Goal: Task Accomplishment & Management: Manage account settings

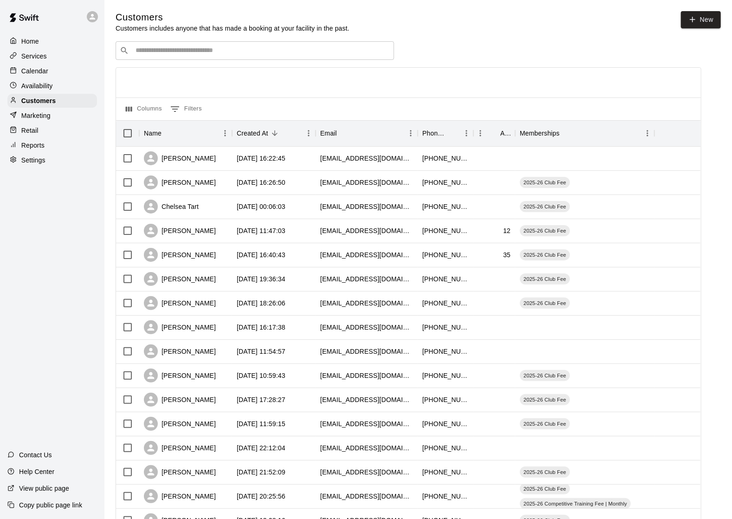
click at [39, 54] on p "Services" at bounding box center [34, 56] width 26 height 9
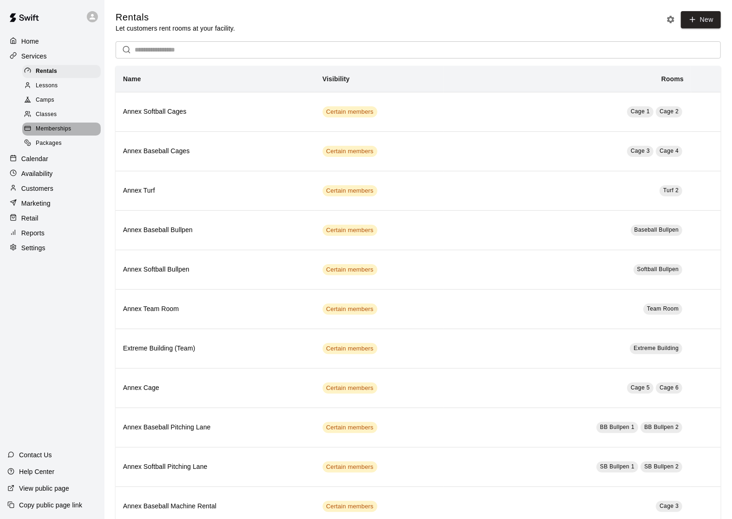
click at [48, 129] on span "Memberships" at bounding box center [53, 128] width 35 height 9
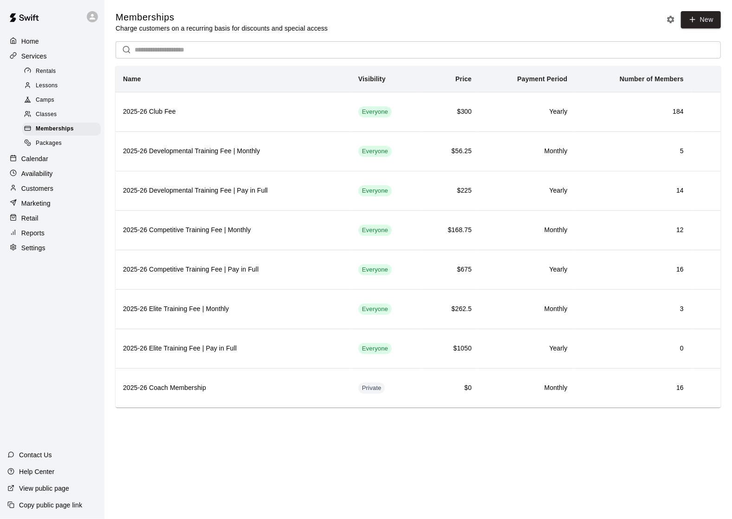
click at [51, 189] on p "Customers" at bounding box center [37, 188] width 32 height 9
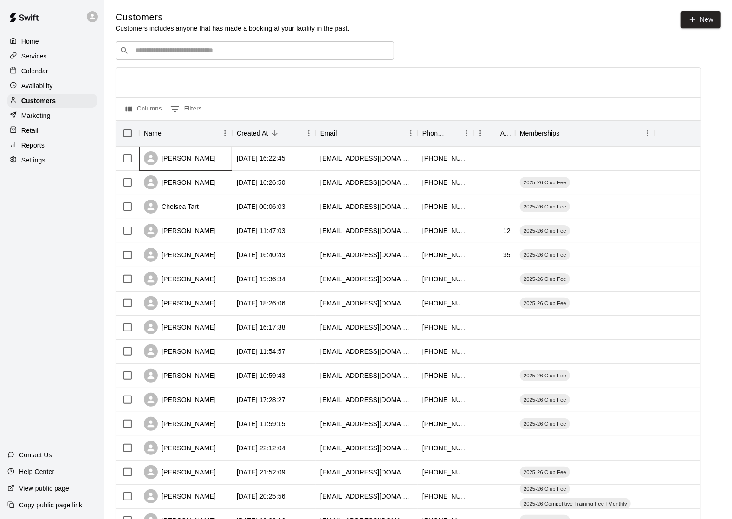
click at [184, 164] on div "[PERSON_NAME]" at bounding box center [180, 158] width 72 height 14
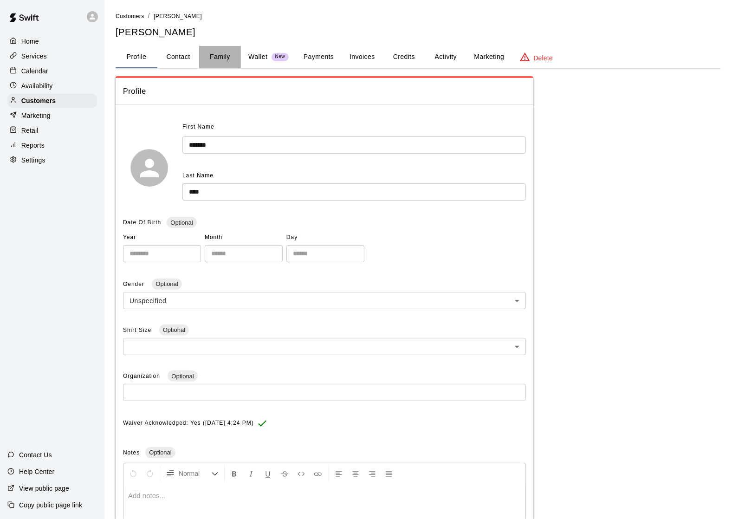
click at [218, 58] on button "Family" at bounding box center [220, 57] width 42 height 22
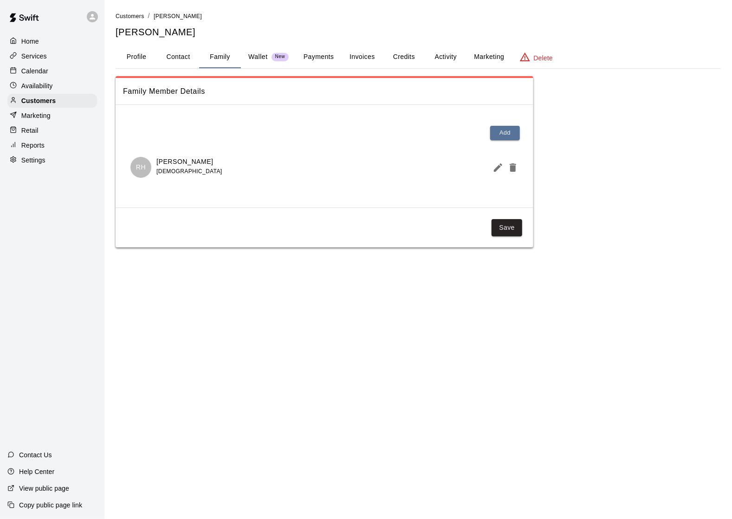
click at [134, 58] on button "Profile" at bounding box center [137, 57] width 42 height 22
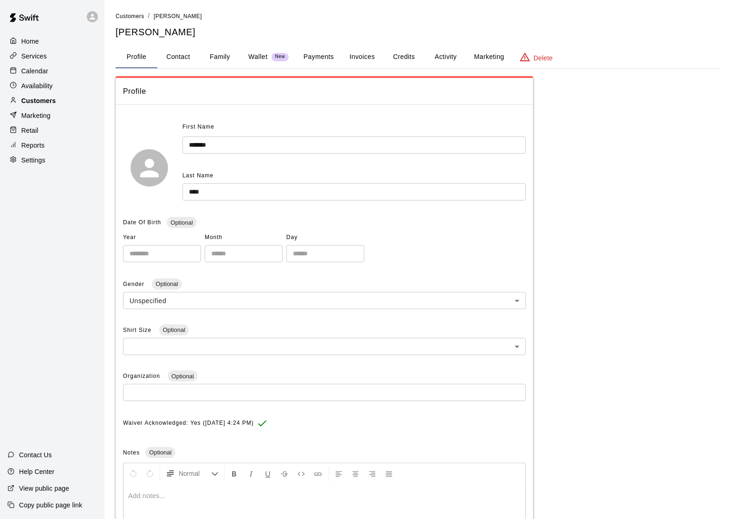
click at [42, 101] on p "Customers" at bounding box center [38, 100] width 34 height 9
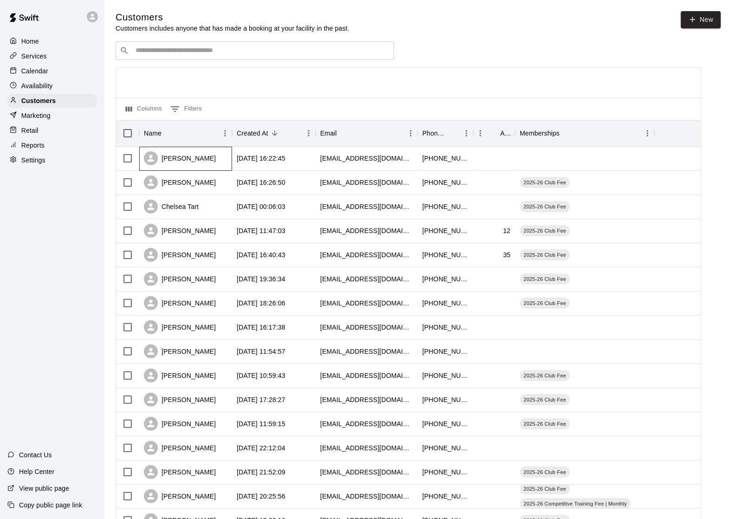
click at [175, 165] on div "[PERSON_NAME]" at bounding box center [180, 158] width 72 height 14
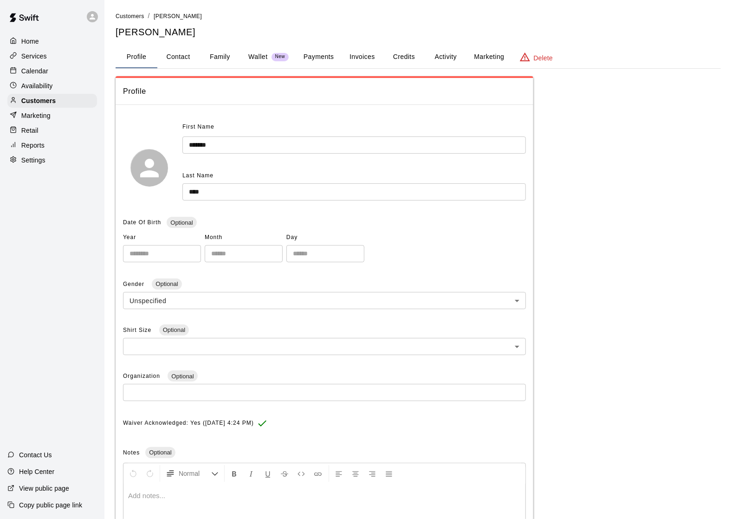
click at [186, 60] on button "Contact" at bounding box center [178, 57] width 42 height 22
select select "**"
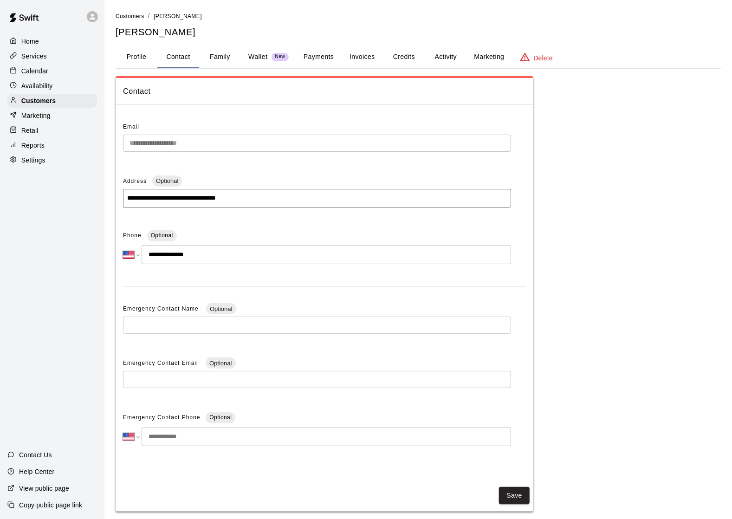
click at [221, 63] on button "Family" at bounding box center [220, 57] width 42 height 22
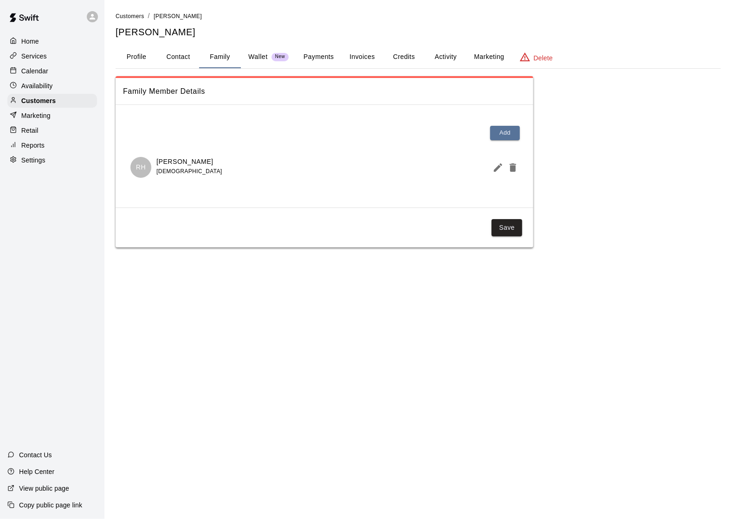
click at [174, 58] on button "Contact" at bounding box center [178, 57] width 42 height 22
select select "**"
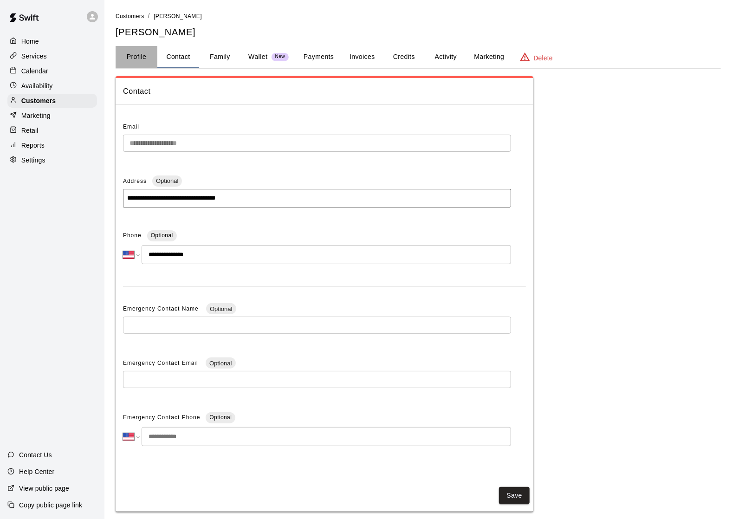
click at [142, 54] on button "Profile" at bounding box center [137, 57] width 42 height 22
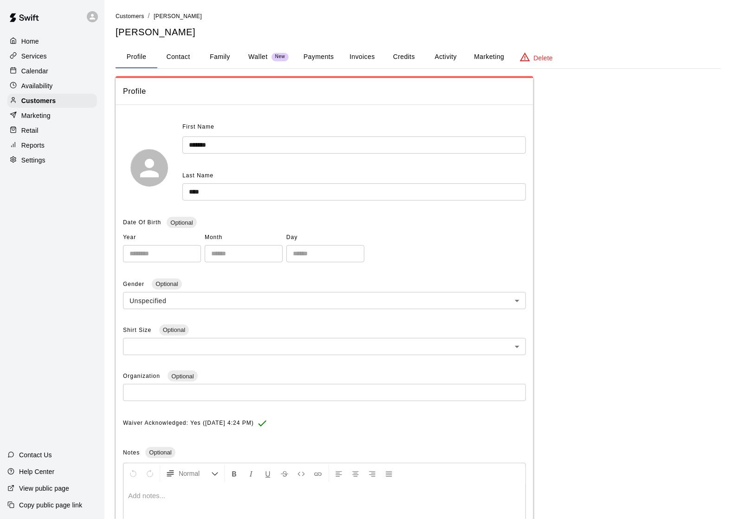
click at [219, 64] on button "Family" at bounding box center [220, 57] width 42 height 22
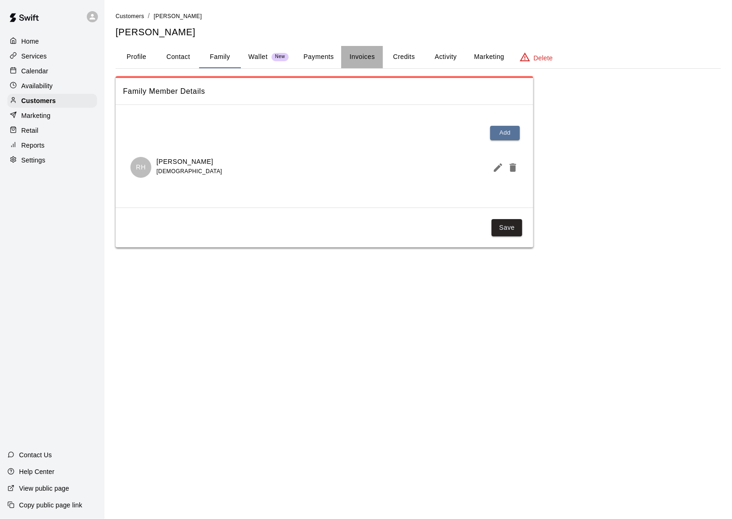
click at [362, 52] on button "Invoices" at bounding box center [362, 57] width 42 height 22
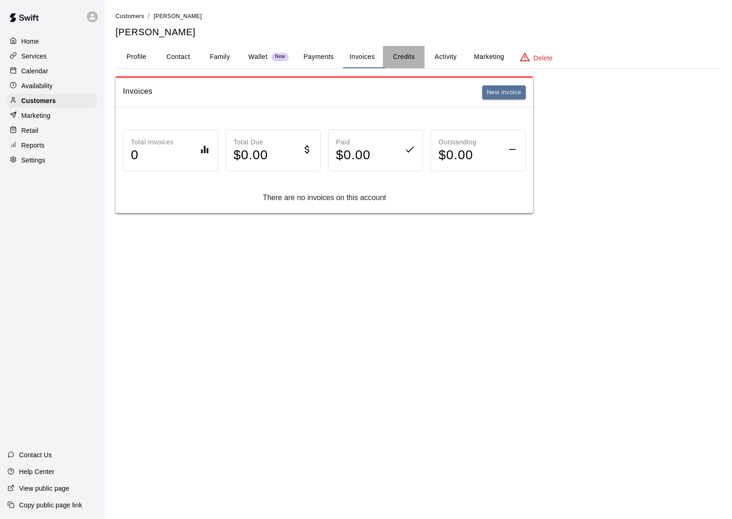
click at [413, 62] on button "Credits" at bounding box center [404, 57] width 42 height 22
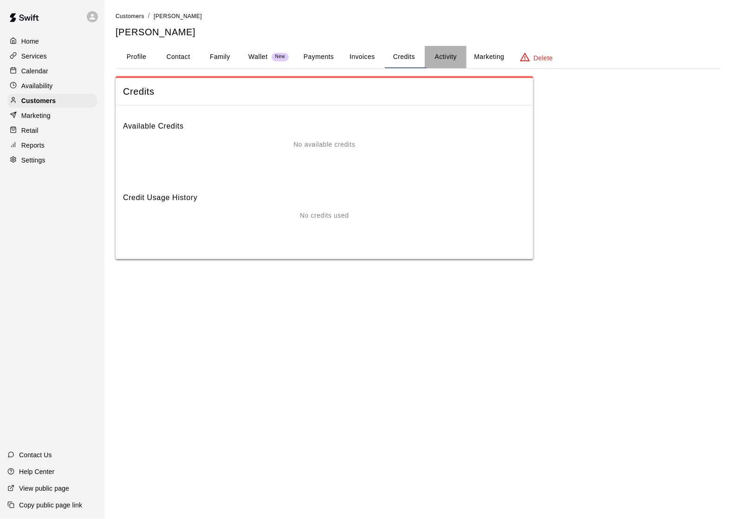
click at [440, 60] on button "Activity" at bounding box center [446, 57] width 42 height 22
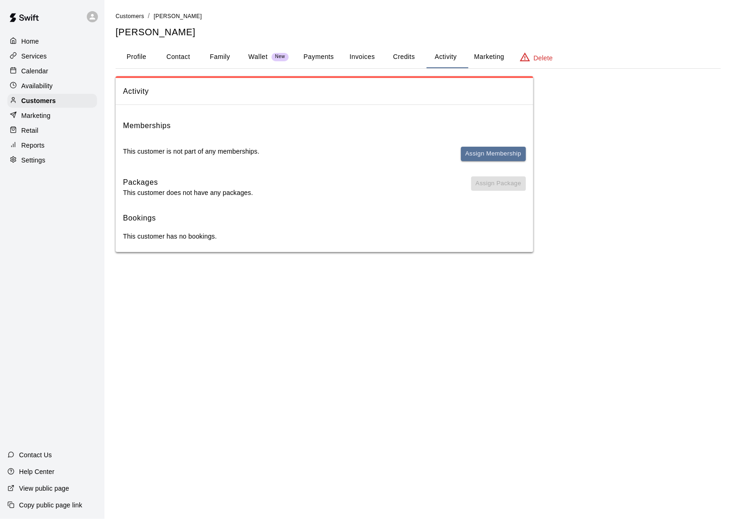
click at [143, 57] on button "Profile" at bounding box center [137, 57] width 42 height 22
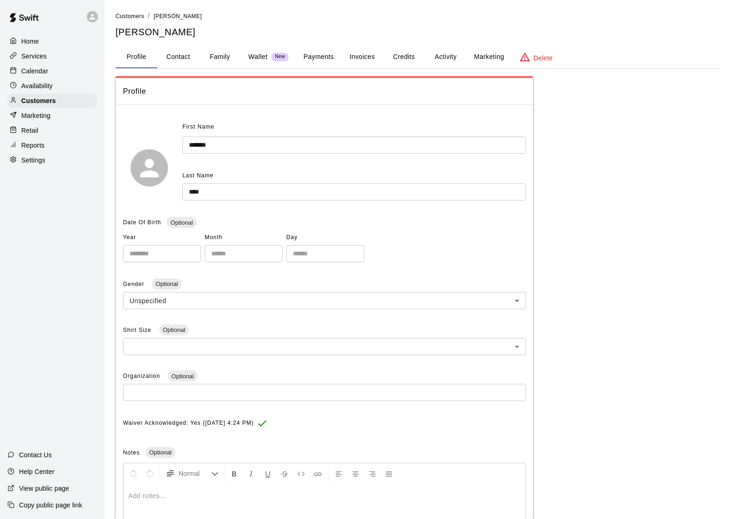
click at [216, 56] on button "Family" at bounding box center [220, 57] width 42 height 22
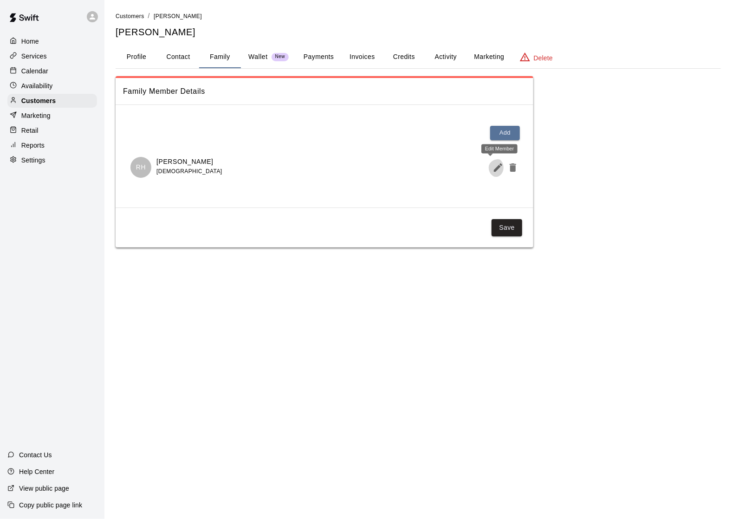
click at [494, 172] on icon "Edit Member" at bounding box center [498, 167] width 8 height 8
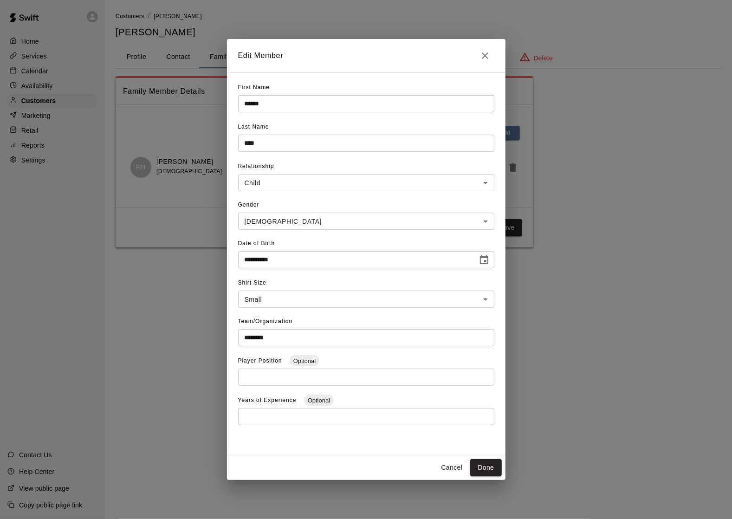
click at [483, 59] on icon "Close" at bounding box center [485, 55] width 6 height 6
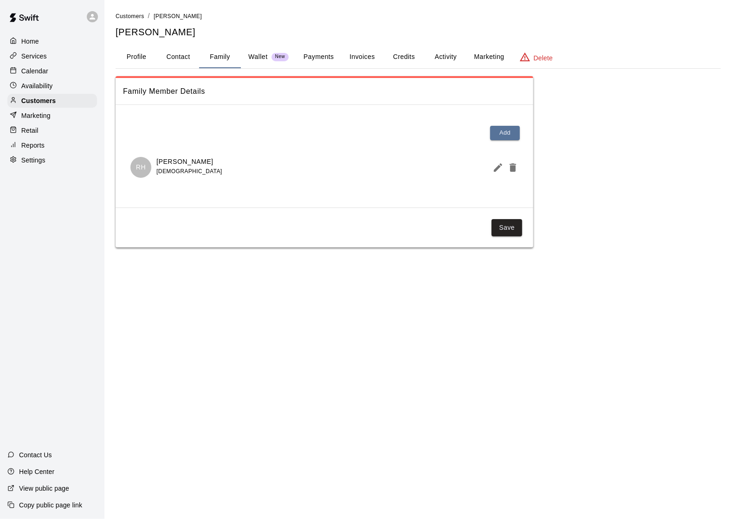
click at [262, 59] on p "Wallet" at bounding box center [257, 57] width 19 height 10
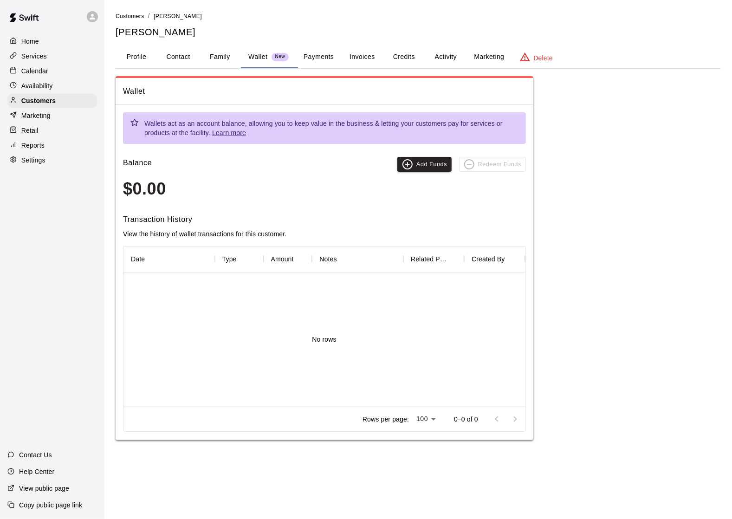
click at [186, 60] on button "Contact" at bounding box center [178, 57] width 42 height 22
select select "**"
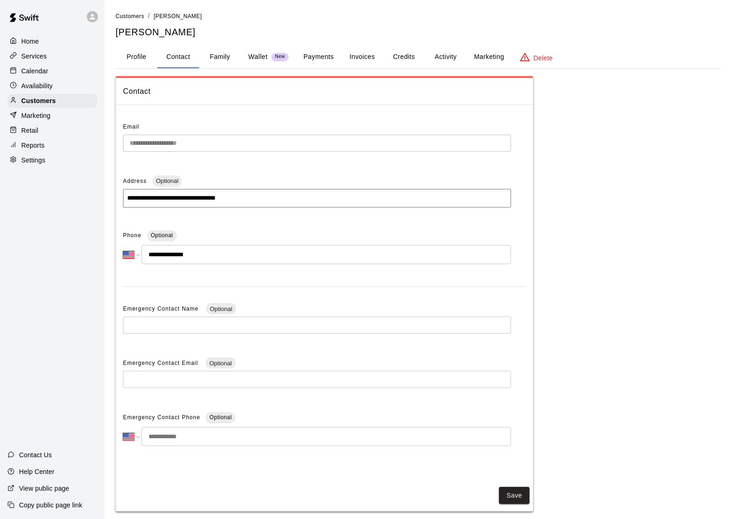
click at [326, 58] on button "Payments" at bounding box center [318, 57] width 45 height 22
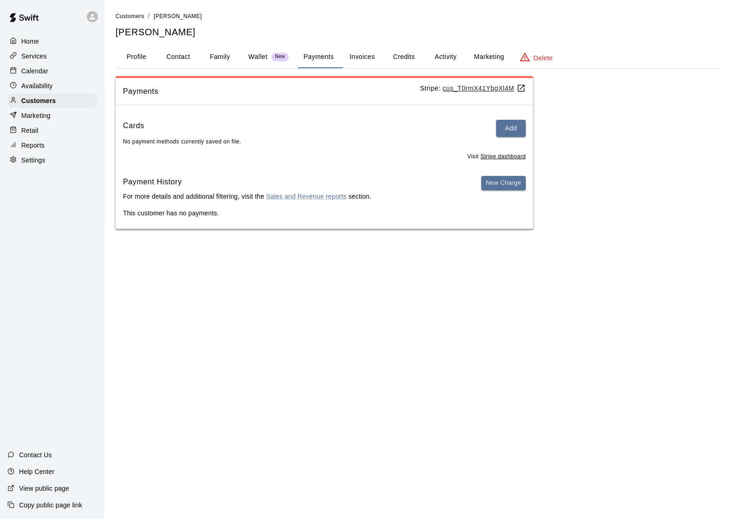
click at [368, 60] on button "Invoices" at bounding box center [362, 57] width 42 height 22
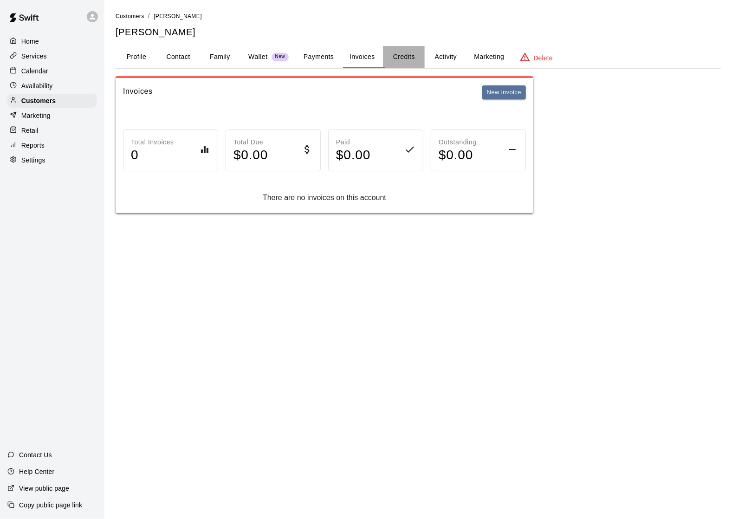
click at [412, 62] on button "Credits" at bounding box center [404, 57] width 42 height 22
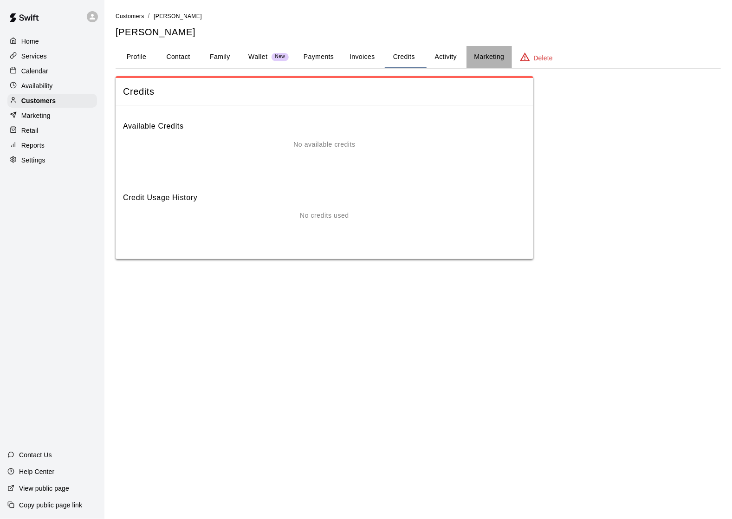
click at [484, 65] on button "Marketing" at bounding box center [488, 57] width 45 height 22
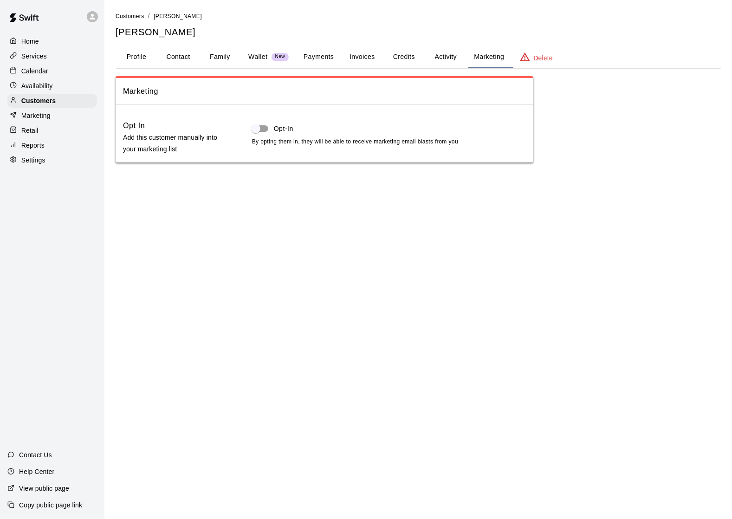
click at [45, 59] on p "Services" at bounding box center [34, 56] width 26 height 9
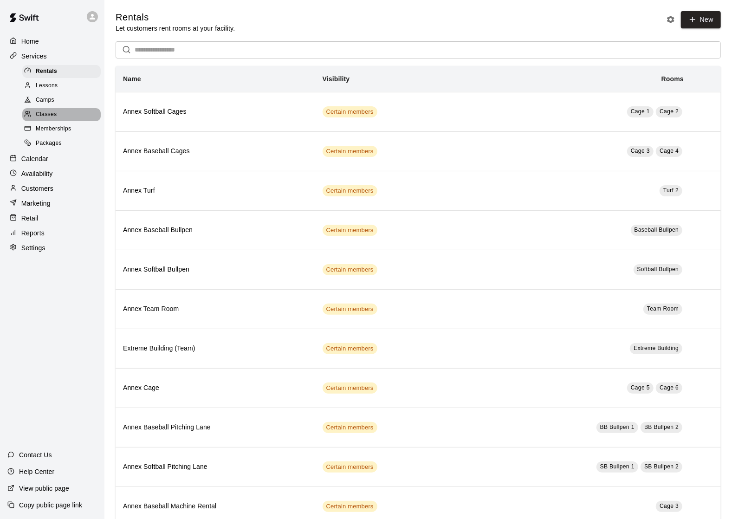
click at [49, 116] on span "Classes" at bounding box center [46, 114] width 21 height 9
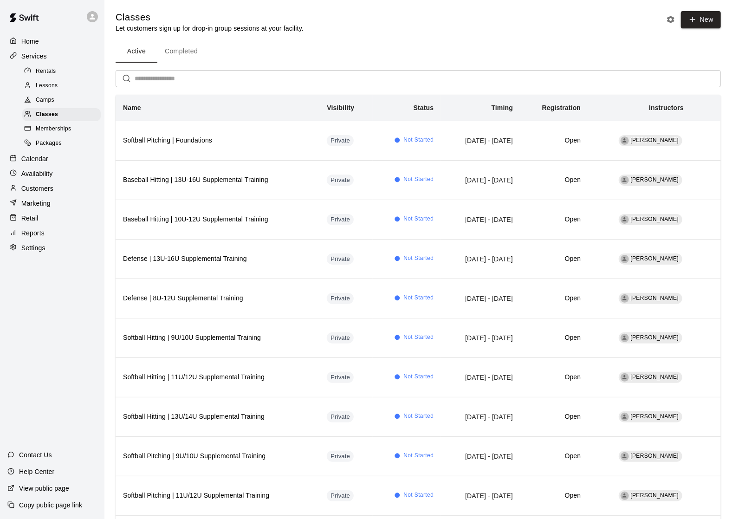
click at [53, 127] on span "Memberships" at bounding box center [53, 128] width 35 height 9
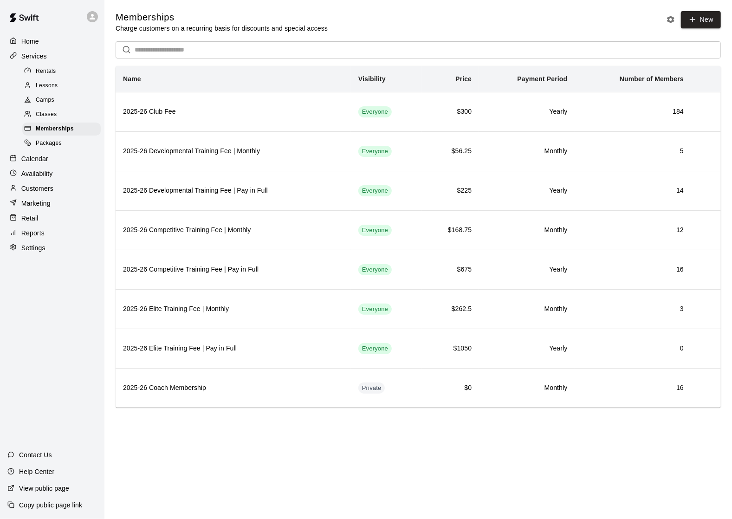
click at [58, 46] on div "Home" at bounding box center [52, 41] width 90 height 14
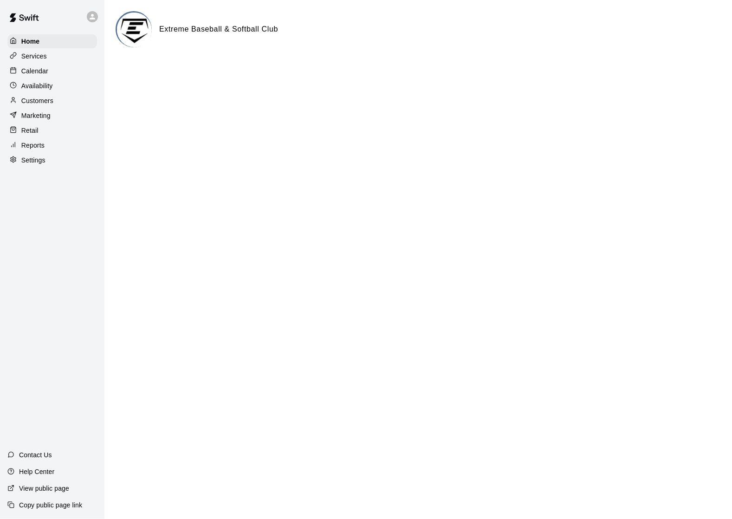
click at [62, 71] on div "Calendar" at bounding box center [52, 71] width 90 height 14
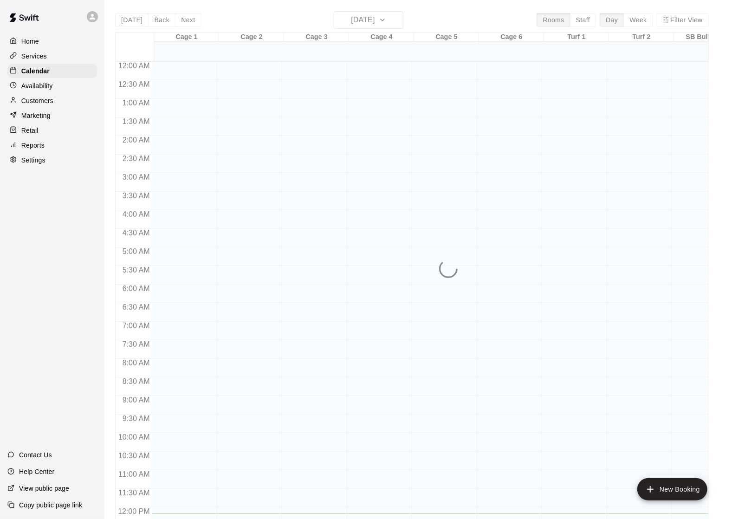
scroll to position [395, 0]
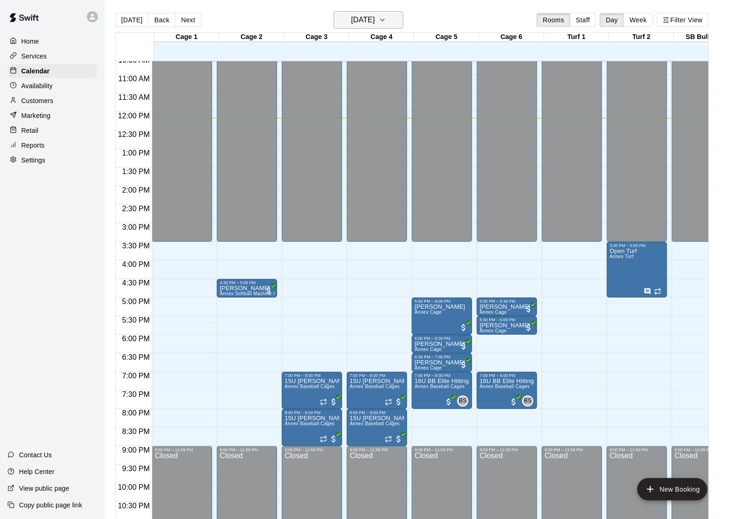
click at [374, 21] on h6 "[DATE]" at bounding box center [363, 19] width 24 height 13
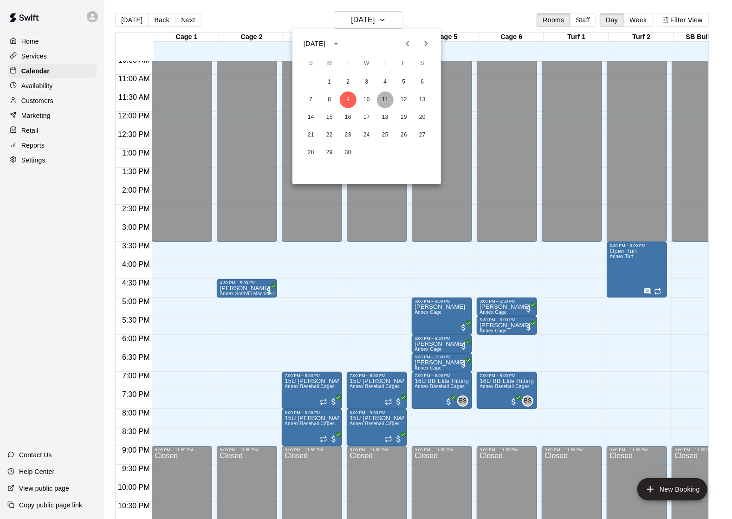
click at [386, 97] on button "11" at bounding box center [385, 99] width 17 height 17
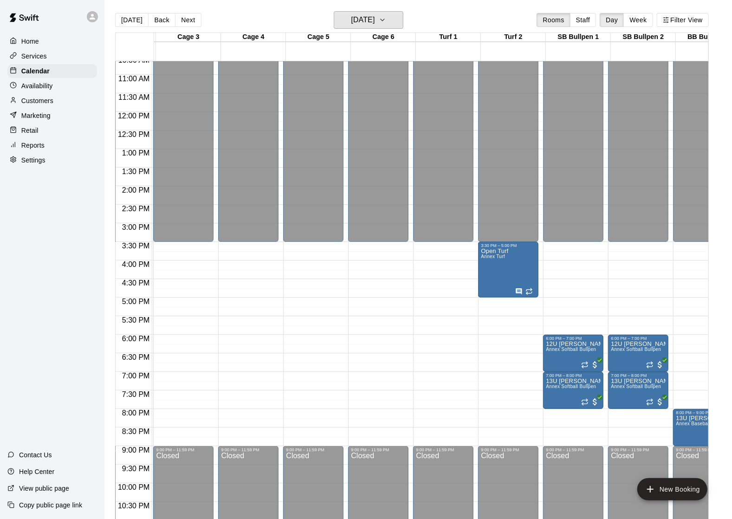
scroll to position [398, 129]
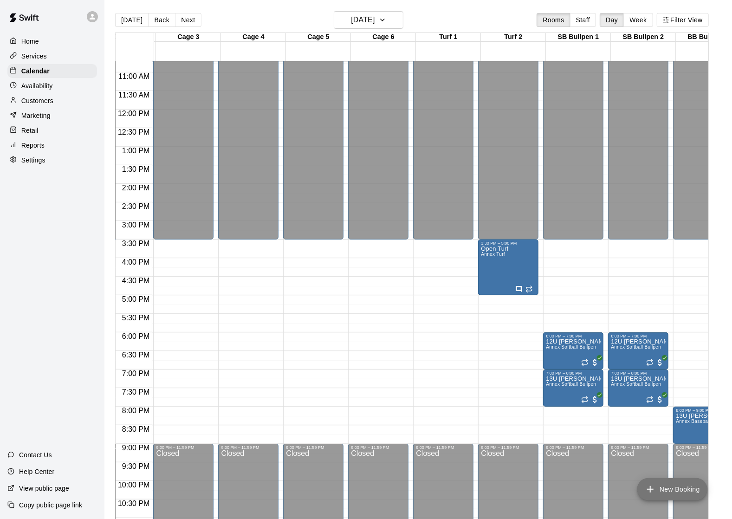
click at [663, 484] on button "New Booking" at bounding box center [672, 489] width 70 height 22
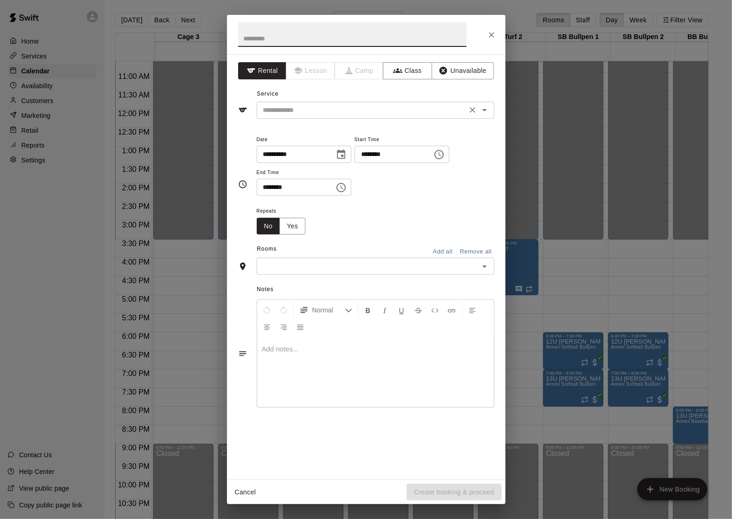
click at [325, 117] on div "​" at bounding box center [376, 110] width 238 height 17
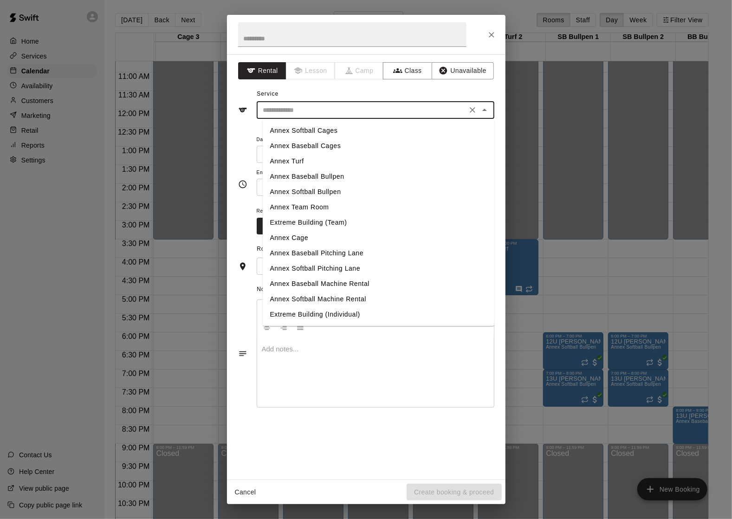
click at [308, 133] on li "Annex Softball Cages" at bounding box center [379, 130] width 232 height 15
type input "**********"
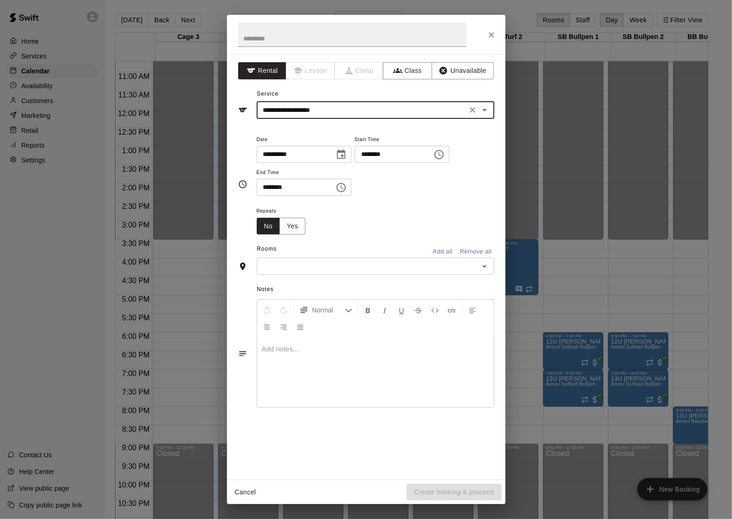
click at [283, 160] on input "**********" at bounding box center [292, 154] width 71 height 17
click at [347, 159] on icon "Choose date, selected date is Sep 11, 2025" at bounding box center [340, 154] width 11 height 11
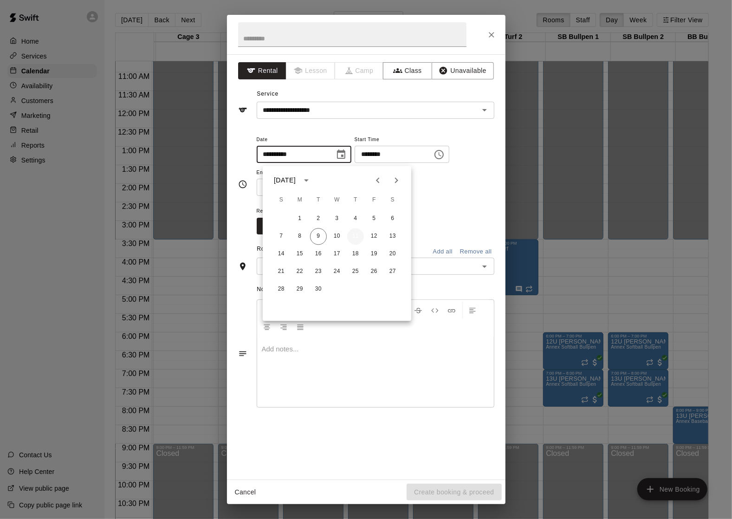
click at [359, 237] on button "11" at bounding box center [355, 236] width 17 height 17
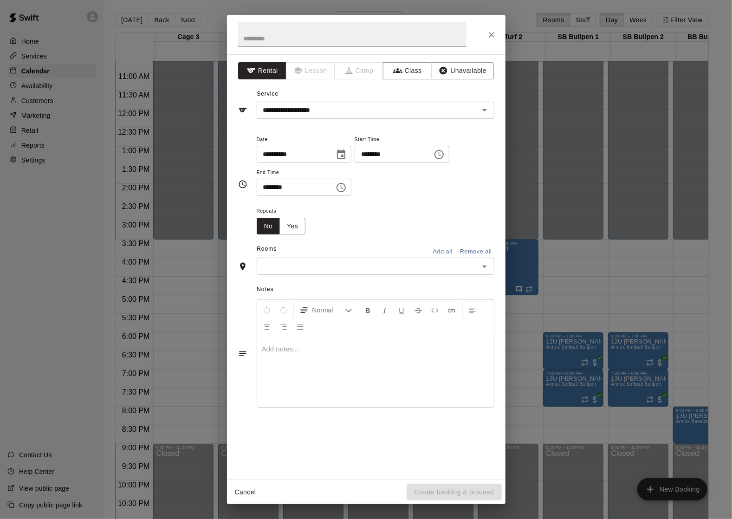
click at [385, 158] on input "********" at bounding box center [389, 154] width 71 height 17
type input "********"
click at [270, 193] on input "********" at bounding box center [292, 187] width 71 height 17
type input "********"
click at [290, 271] on input "text" at bounding box center [367, 266] width 217 height 12
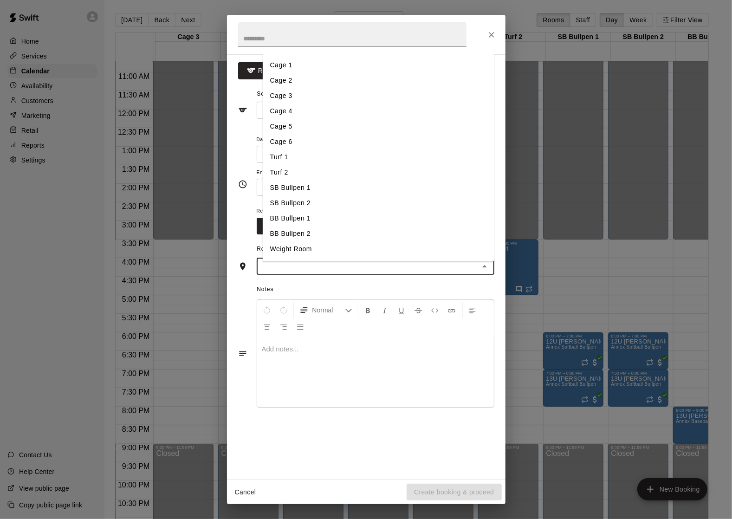
click at [291, 134] on li "Cage 5" at bounding box center [379, 126] width 232 height 15
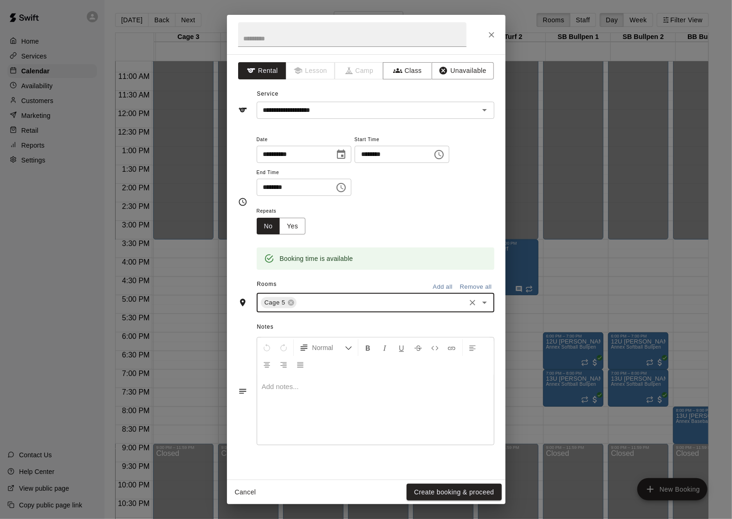
type input "*"
click at [293, 331] on li "Cage 6" at bounding box center [379, 323] width 232 height 15
click at [287, 39] on input "text" at bounding box center [352, 34] width 228 height 25
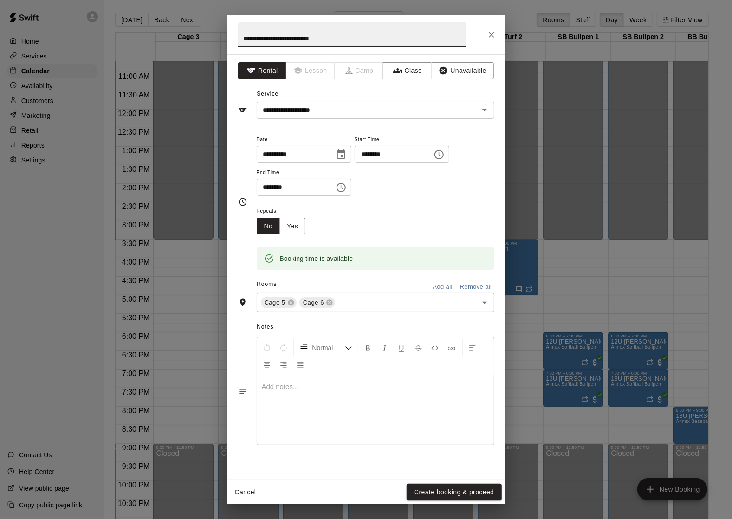
type input "**********"
click at [307, 408] on div at bounding box center [375, 410] width 237 height 70
click at [426, 490] on button "Create booking & proceed" at bounding box center [453, 491] width 95 height 17
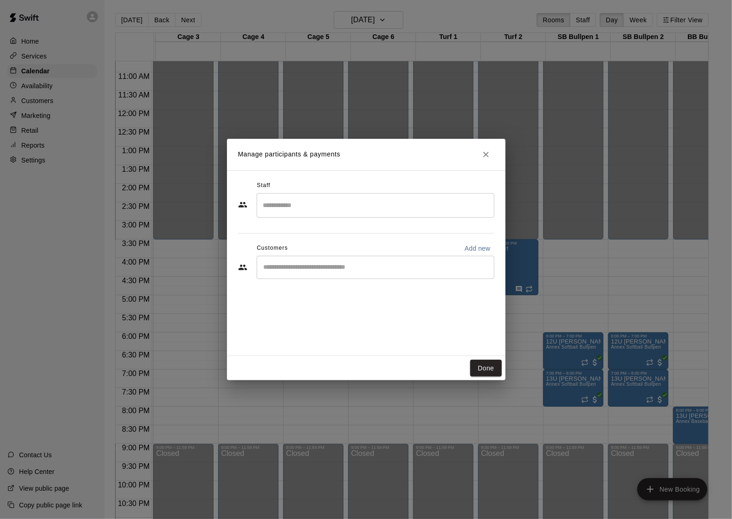
click at [299, 273] on div "​" at bounding box center [376, 267] width 238 height 23
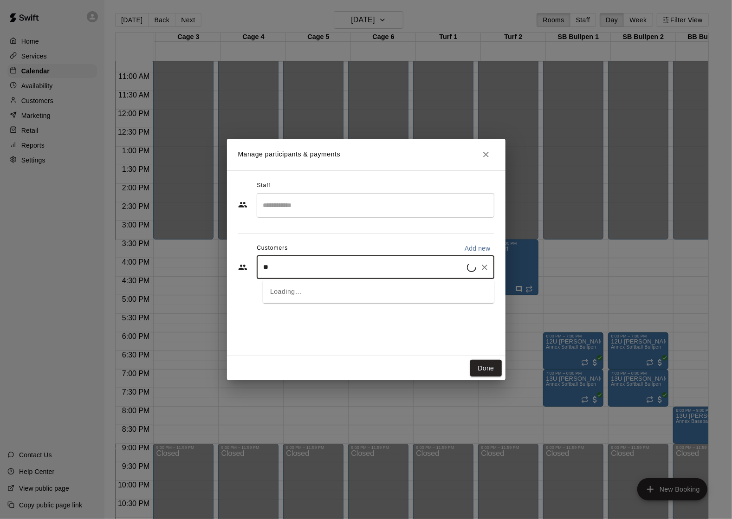
type input "***"
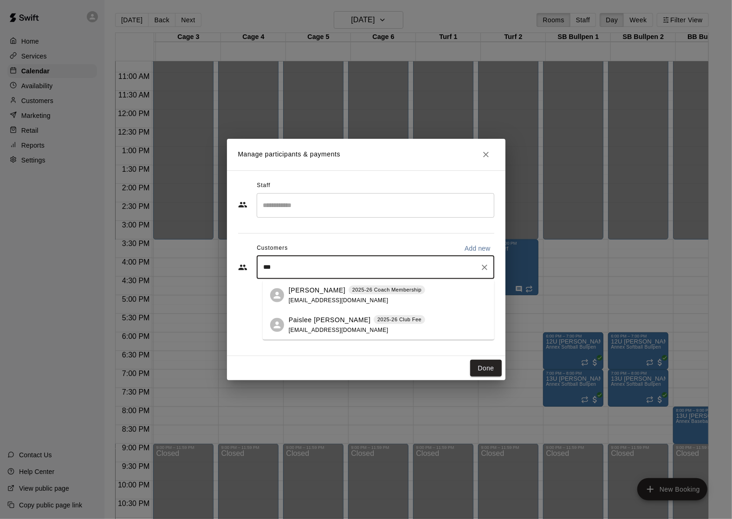
click at [307, 294] on p "[PERSON_NAME]" at bounding box center [317, 290] width 57 height 10
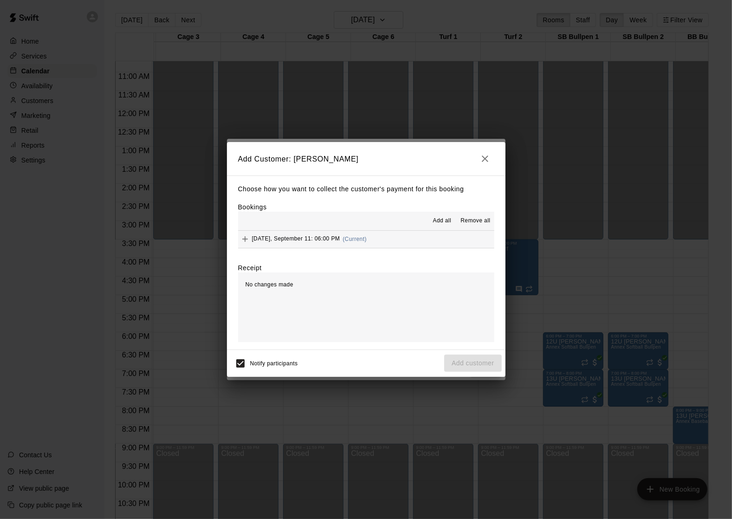
click at [433, 221] on span "Add all" at bounding box center [442, 220] width 19 height 9
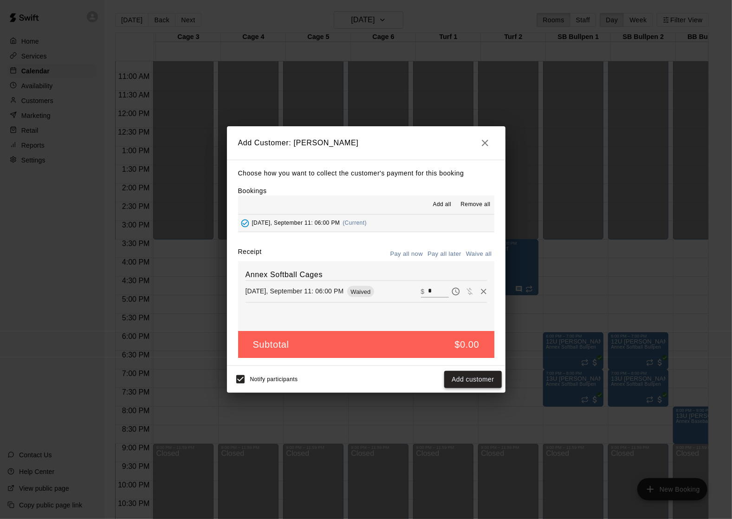
click at [456, 383] on button "Add customer" at bounding box center [472, 379] width 57 height 17
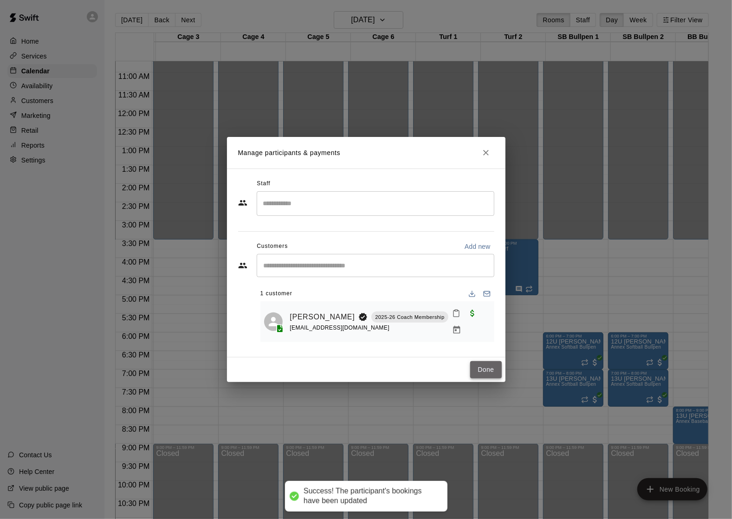
click at [473, 378] on button "Done" at bounding box center [485, 369] width 31 height 17
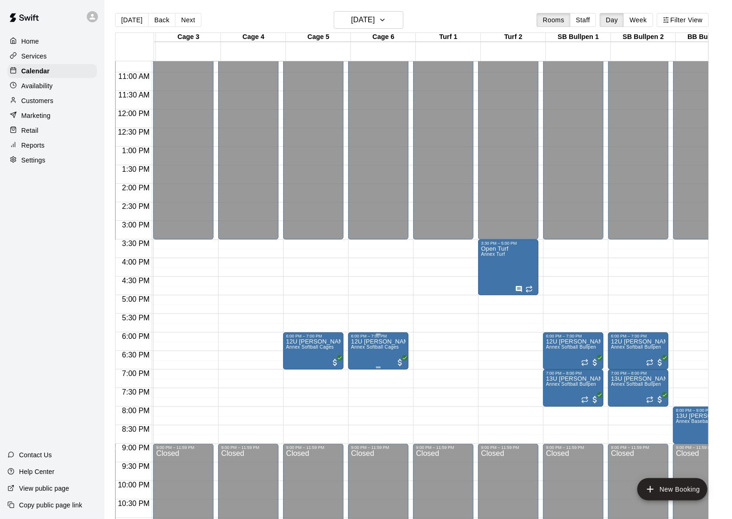
click at [375, 349] on span "Annex Softball Cages" at bounding box center [375, 346] width 48 height 5
click at [367, 378] on img "edit" at bounding box center [362, 378] width 11 height 11
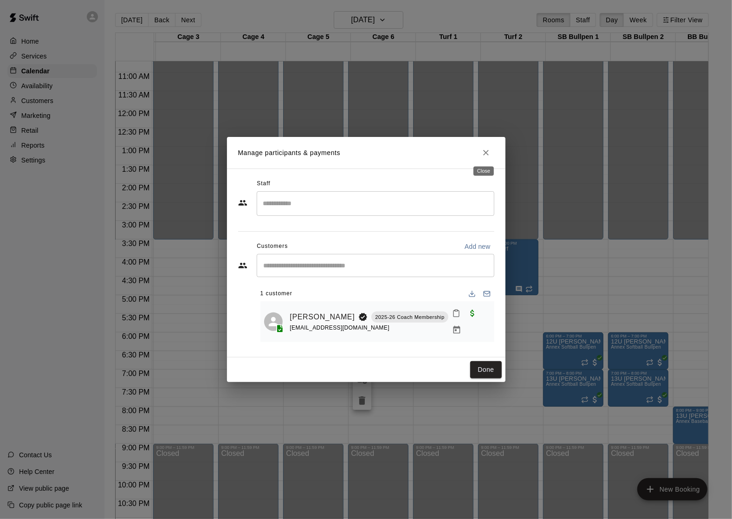
click at [487, 150] on icon "Close" at bounding box center [485, 152] width 9 height 9
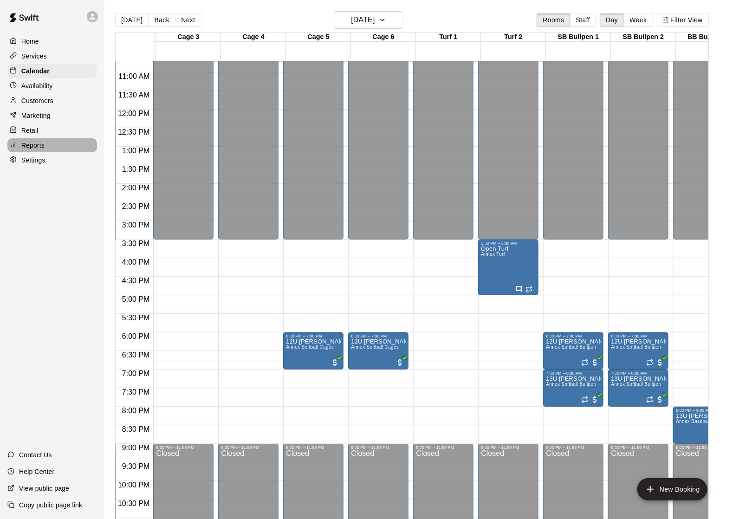
click at [41, 144] on p "Reports" at bounding box center [32, 145] width 23 height 9
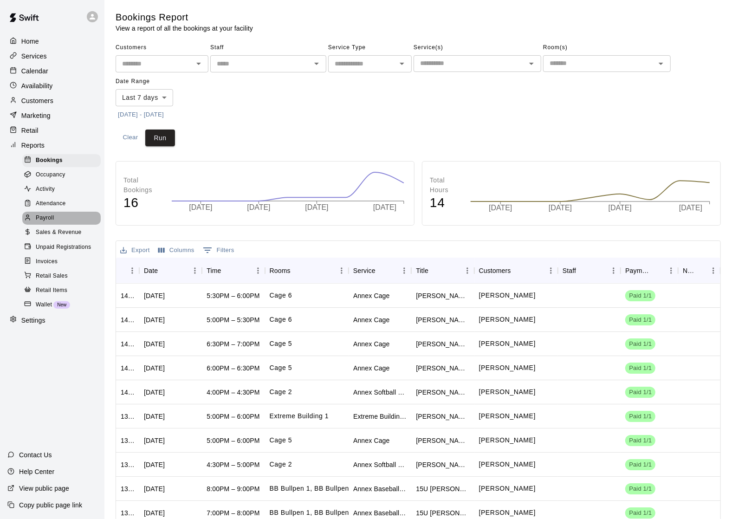
click at [45, 220] on span "Payroll" at bounding box center [45, 217] width 18 height 9
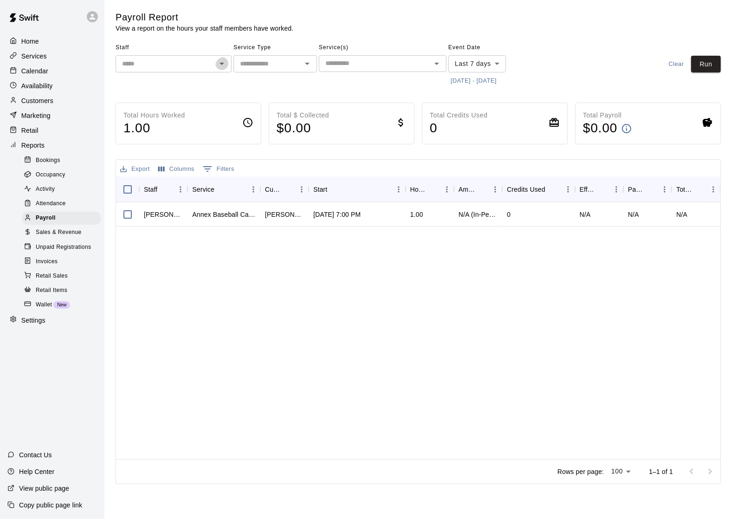
click at [220, 62] on icon "Open" at bounding box center [221, 63] width 11 height 11
click at [169, 98] on p "[PERSON_NAME]" at bounding box center [165, 101] width 54 height 9
click at [283, 60] on input "text" at bounding box center [267, 64] width 63 height 12
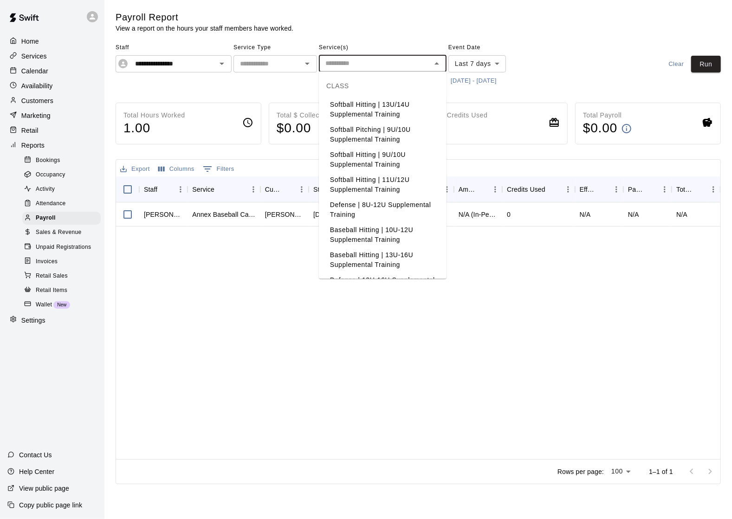
click at [397, 64] on input "text" at bounding box center [375, 64] width 107 height 12
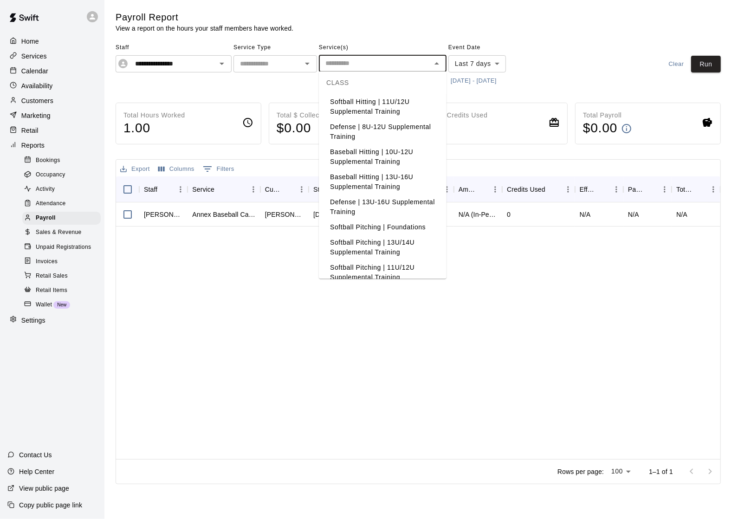
scroll to position [78, 0]
click at [286, 62] on input "text" at bounding box center [267, 64] width 63 height 12
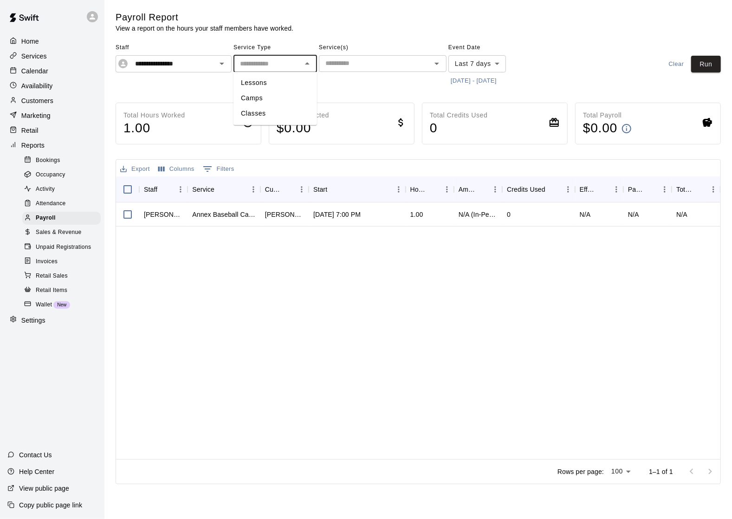
click at [212, 82] on div "**********" at bounding box center [174, 64] width 116 height 48
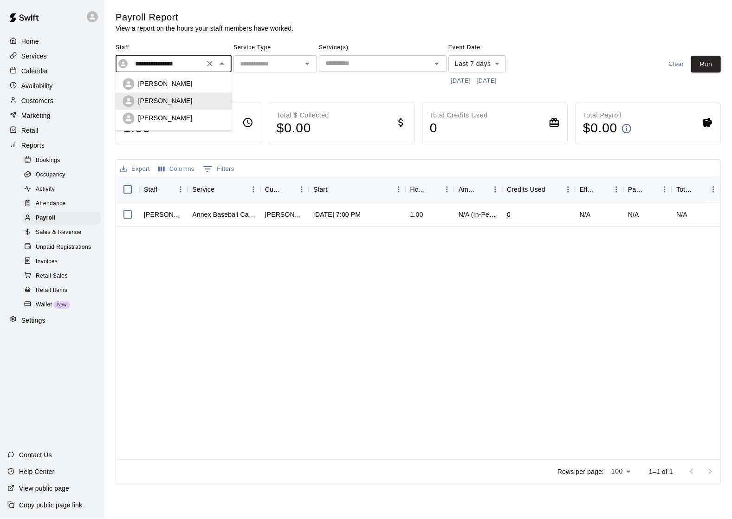
click at [174, 64] on input "**********" at bounding box center [166, 64] width 70 height 12
click at [159, 88] on p "[PERSON_NAME]" at bounding box center [165, 83] width 54 height 9
type input "**********"
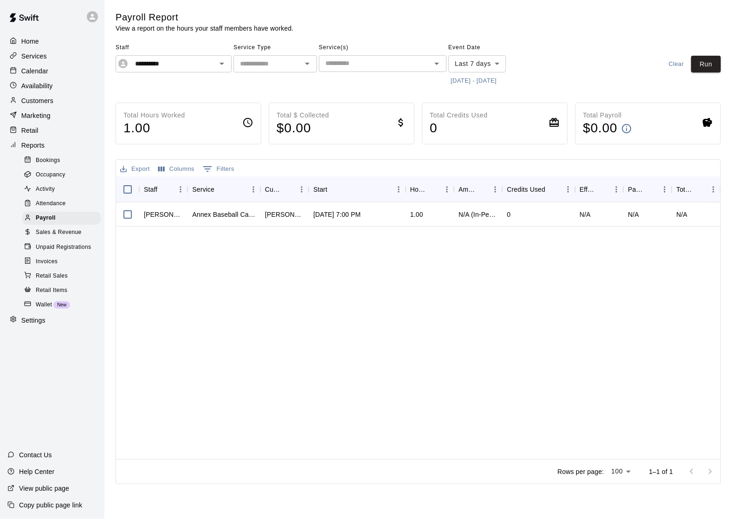
click at [243, 92] on main "**********" at bounding box center [418, 247] width 605 height 473
click at [155, 218] on div "[PERSON_NAME]" at bounding box center [163, 214] width 39 height 9
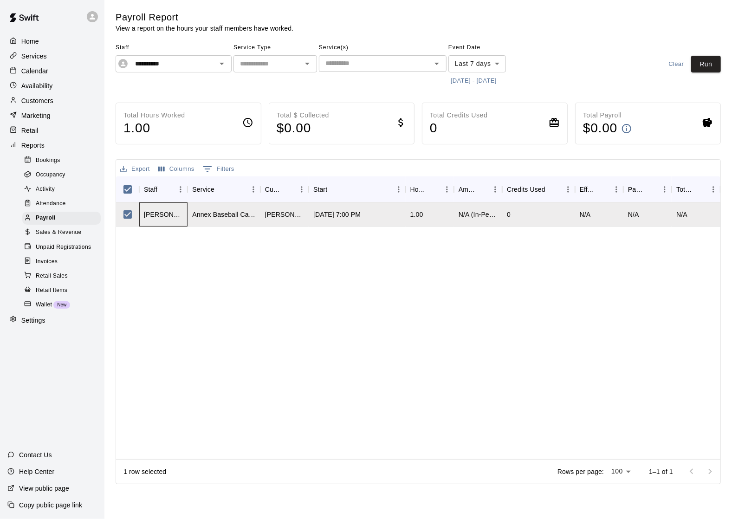
click at [155, 219] on div "[PERSON_NAME]" at bounding box center [163, 214] width 39 height 9
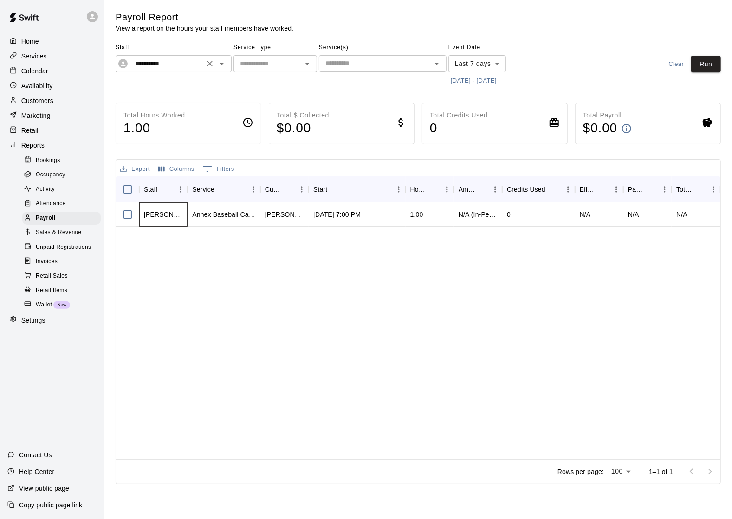
click at [205, 65] on icon "Clear" at bounding box center [209, 63] width 9 height 9
click at [195, 79] on div "Staff ​" at bounding box center [174, 64] width 116 height 48
click at [219, 67] on icon "Open" at bounding box center [221, 63] width 11 height 11
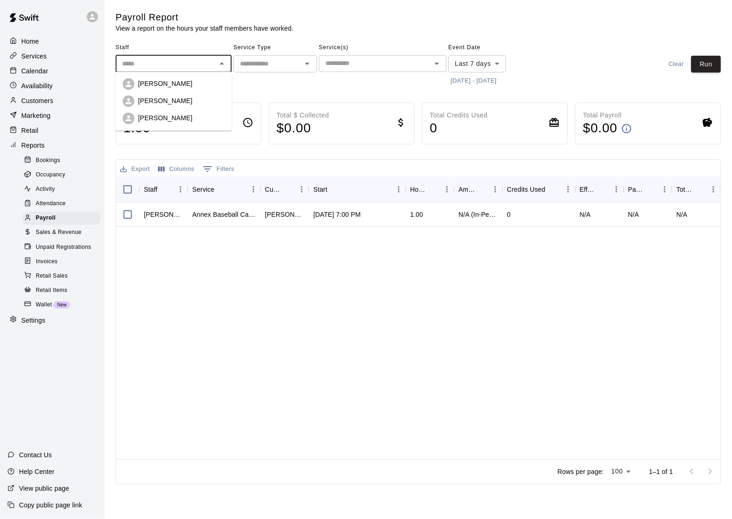
click at [184, 116] on div "[PERSON_NAME]" at bounding box center [181, 118] width 86 height 9
type input "**********"
click at [206, 59] on icon "Clear" at bounding box center [209, 63] width 9 height 9
click at [267, 69] on input "text" at bounding box center [267, 64] width 63 height 12
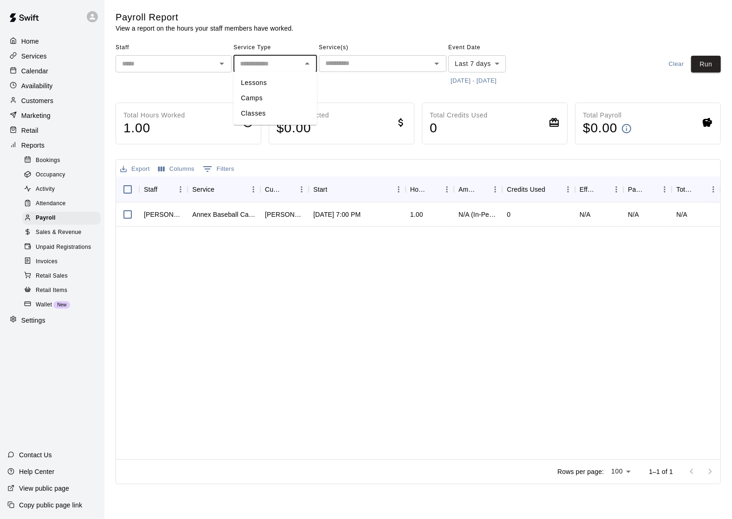
scroll to position [0, 0]
click at [323, 249] on div "[PERSON_NAME] Annex Baseball Cages [PERSON_NAME] [DATE] 7:00 PM 1.00 N/A (In-Pe…" at bounding box center [418, 330] width 604 height 257
click at [236, 216] on div "Annex Baseball Cages" at bounding box center [223, 214] width 63 height 9
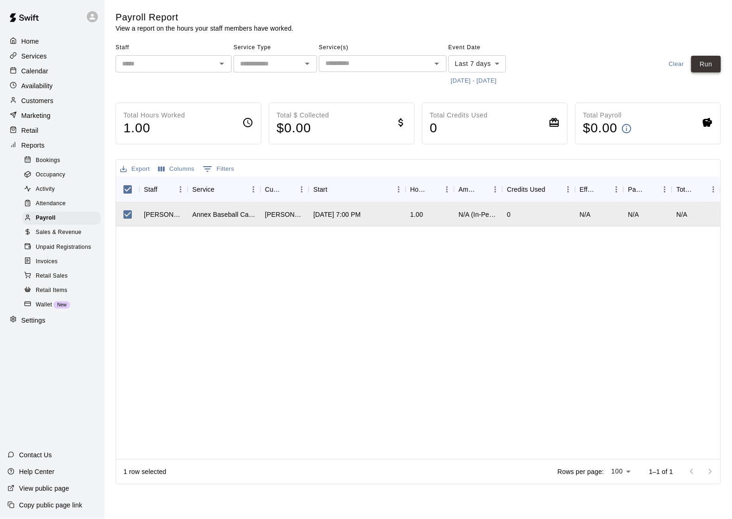
click at [708, 66] on button "Run" at bounding box center [706, 64] width 30 height 17
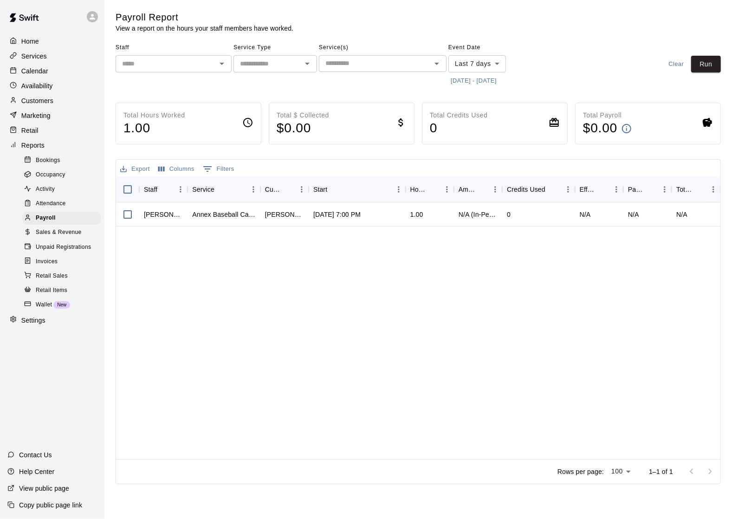
click at [582, 42] on div "Staff ​ Service Type ​ Service(s) ​ Event Date Last 7 days **** ​ [DATE] - [DAT…" at bounding box center [418, 64] width 605 height 48
click at [35, 325] on div "Settings" at bounding box center [52, 320] width 90 height 14
select select "**"
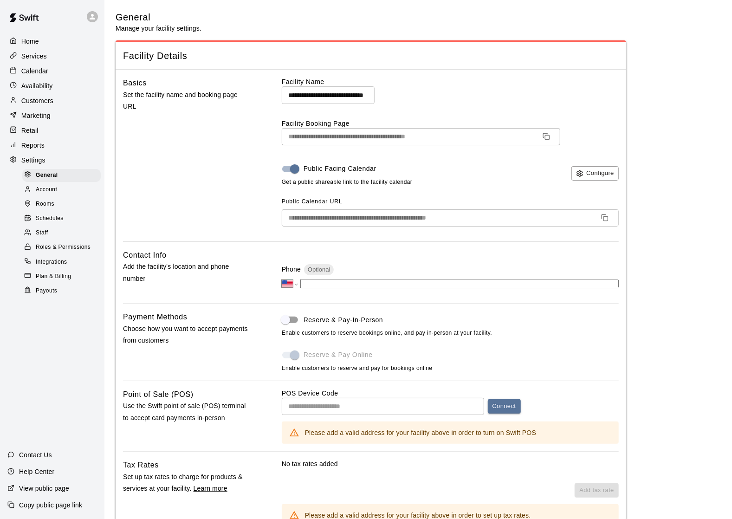
scroll to position [1637, 0]
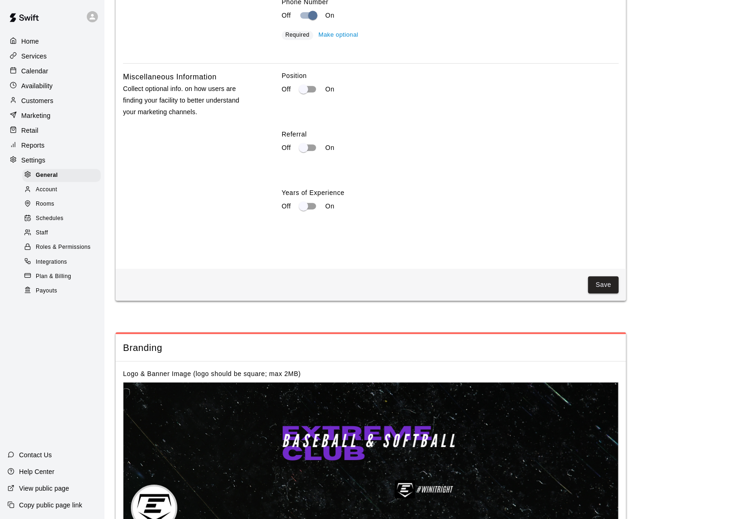
click at [57, 231] on div "Staff" at bounding box center [61, 232] width 78 height 13
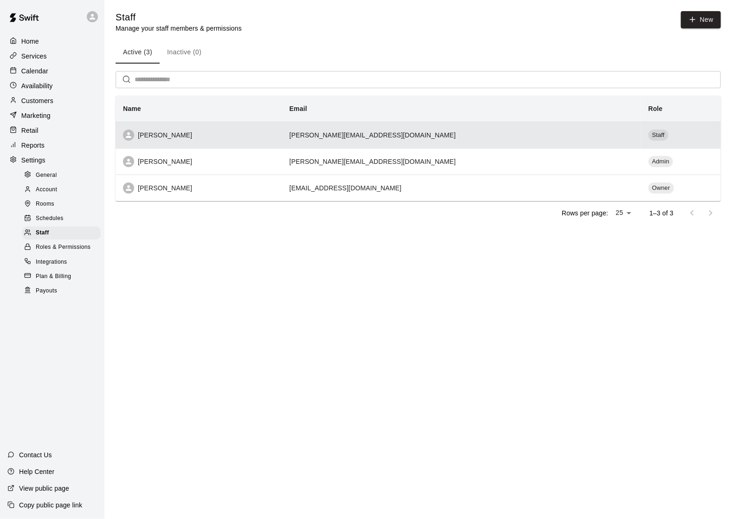
click at [180, 134] on div "[PERSON_NAME]" at bounding box center [199, 134] width 152 height 11
select select "**"
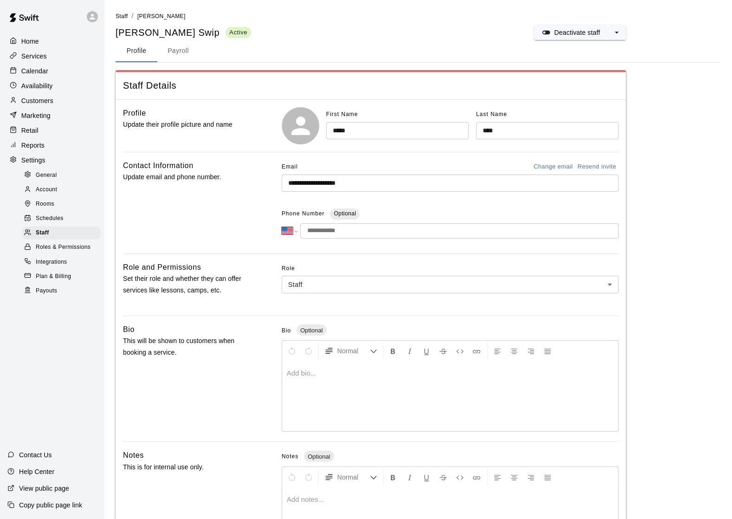
click at [179, 59] on button "Payroll" at bounding box center [178, 51] width 42 height 22
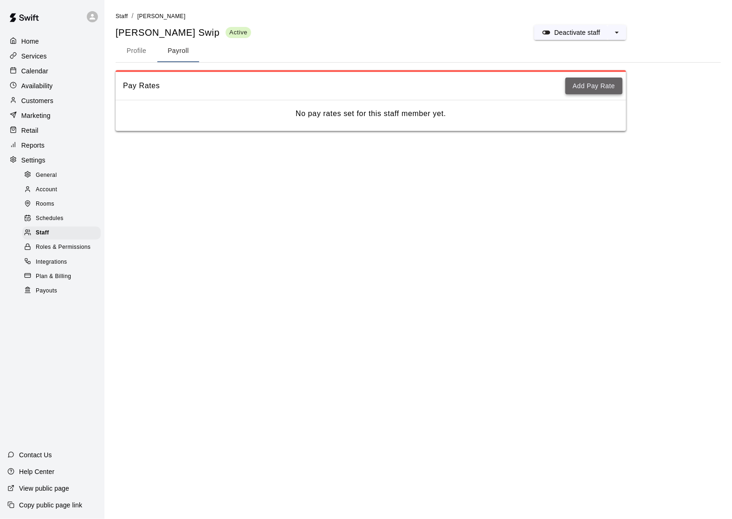
click at [578, 88] on button "Add Pay Rate" at bounding box center [593, 85] width 57 height 17
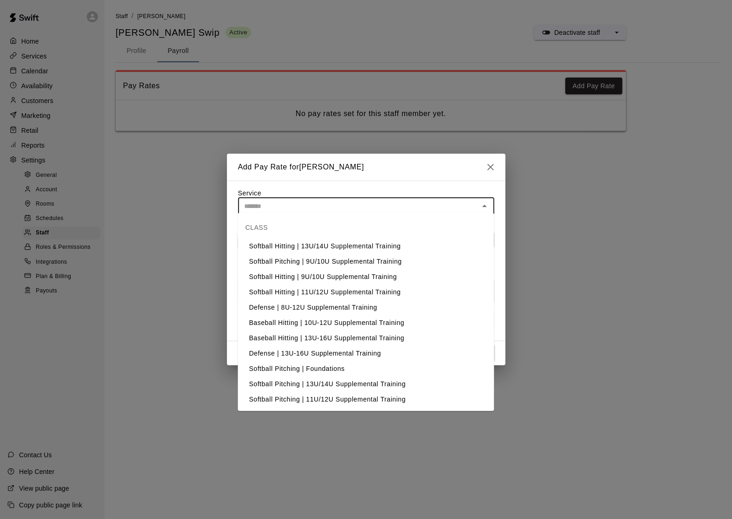
click at [394, 200] on input "text" at bounding box center [358, 206] width 235 height 12
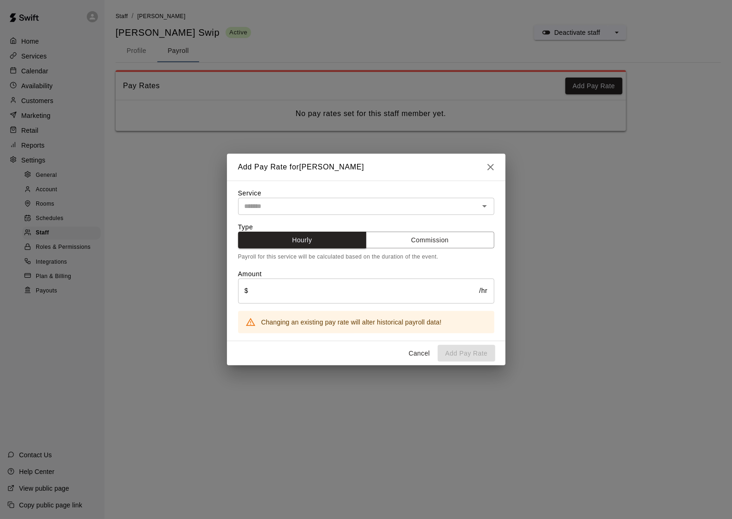
click at [387, 184] on div "Service ​ Type Hourly Commission Payroll for this service will be calculated ba…" at bounding box center [366, 260] width 278 height 161
click at [379, 200] on input "text" at bounding box center [358, 206] width 235 height 12
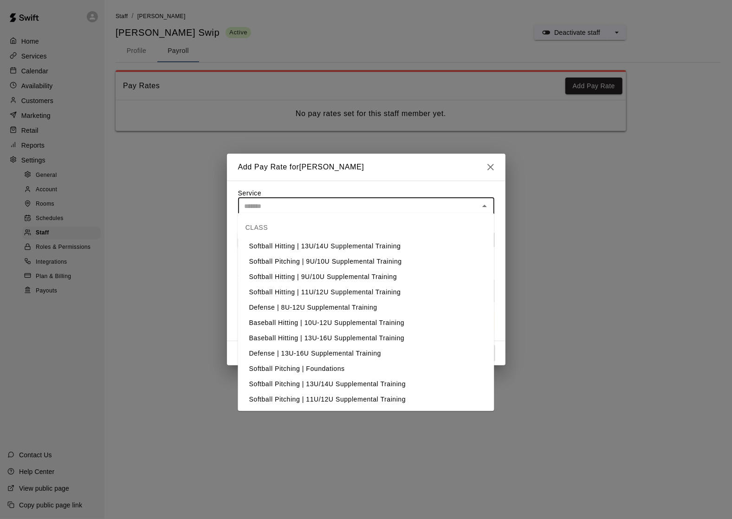
click at [381, 188] on div "Service ​ Type Hourly Commission Payroll for this service will be calculated ba…" at bounding box center [366, 260] width 256 height 145
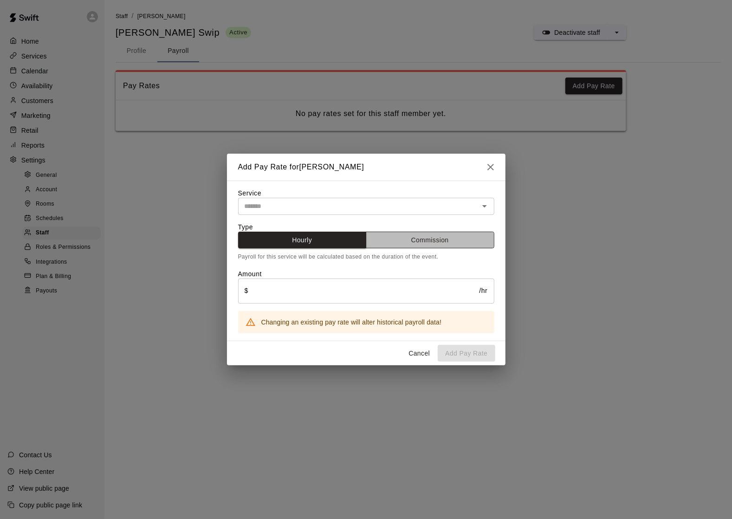
click at [391, 242] on button "Commission" at bounding box center [430, 240] width 129 height 17
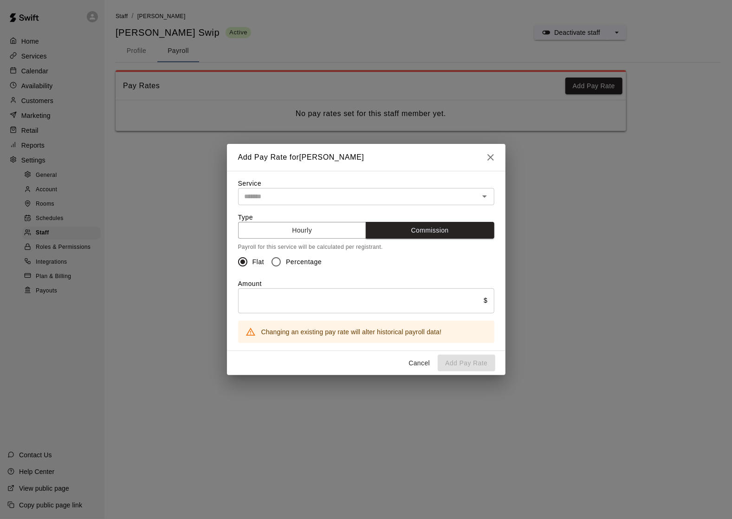
click at [388, 188] on div "​" at bounding box center [366, 196] width 256 height 17
click at [397, 171] on div "Service ​ Type Hourly Commission Payroll for this service will be calculated pe…" at bounding box center [366, 261] width 278 height 180
click at [342, 225] on button "Hourly" at bounding box center [302, 230] width 129 height 17
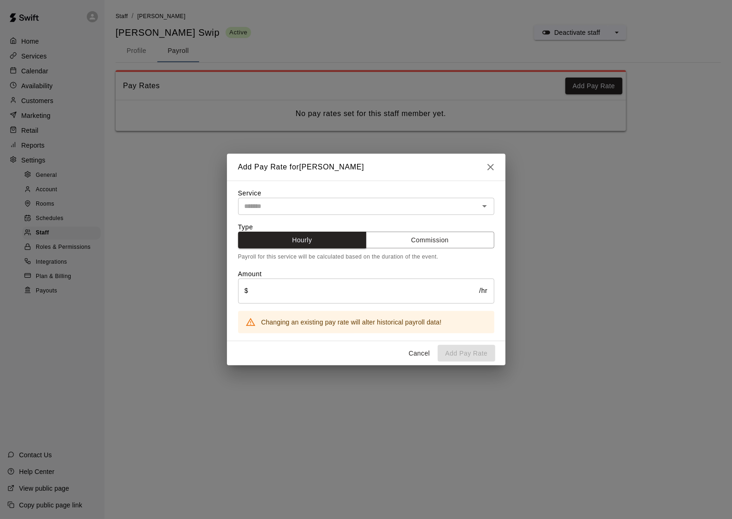
click at [347, 206] on input "text" at bounding box center [358, 206] width 235 height 12
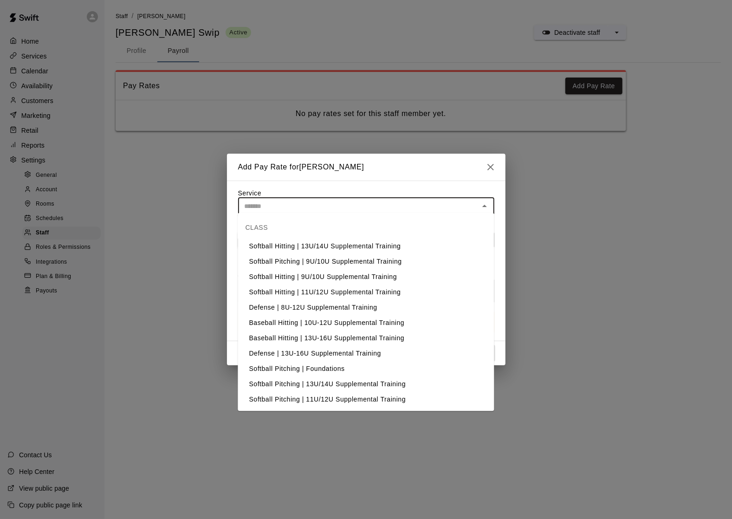
click at [347, 206] on input "text" at bounding box center [358, 206] width 235 height 12
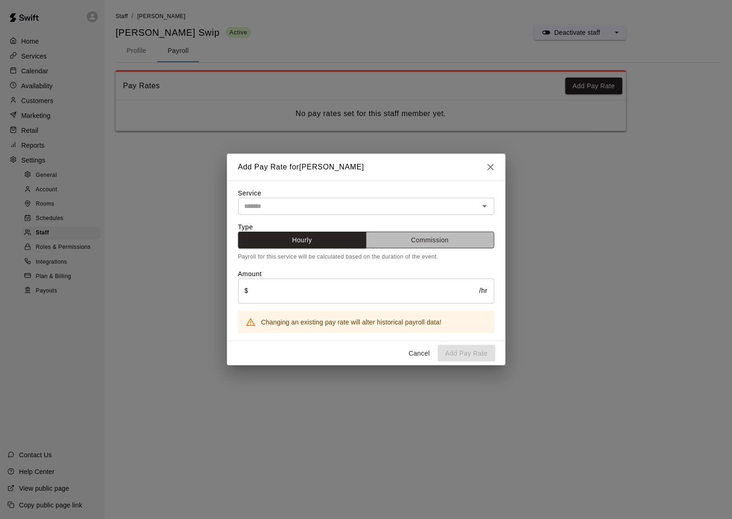
click at [401, 245] on button "Commission" at bounding box center [430, 240] width 129 height 17
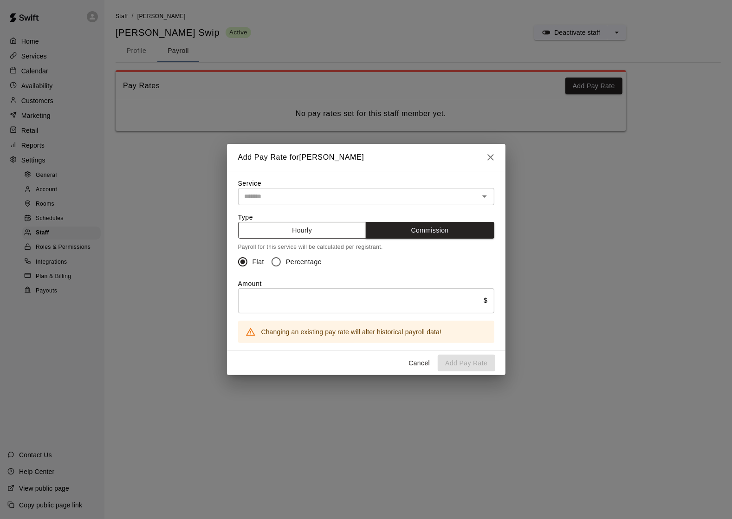
click at [351, 226] on button "Hourly" at bounding box center [302, 230] width 129 height 17
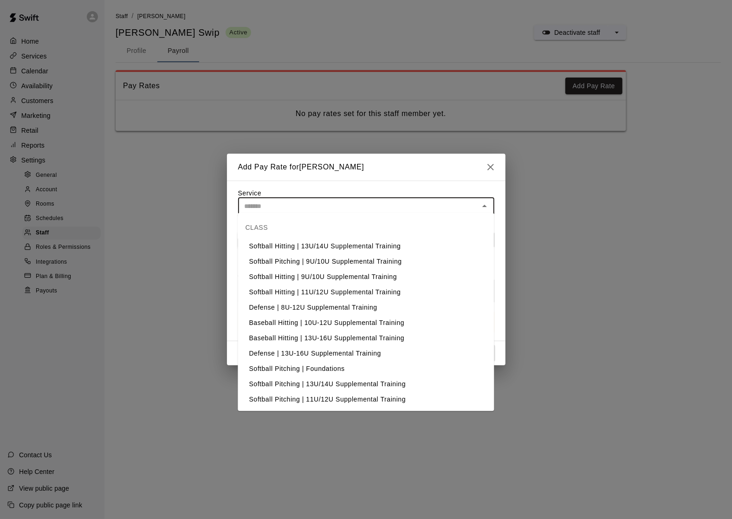
click at [355, 201] on input "text" at bounding box center [358, 206] width 235 height 12
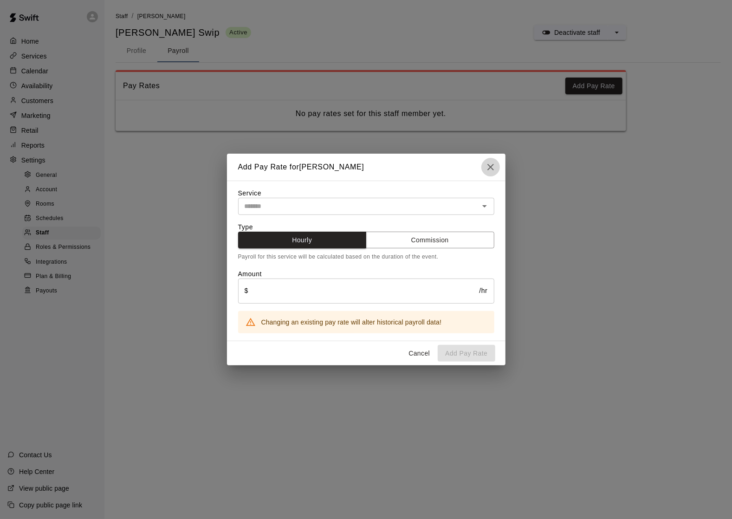
click at [487, 164] on icon "button" at bounding box center [490, 167] width 6 height 6
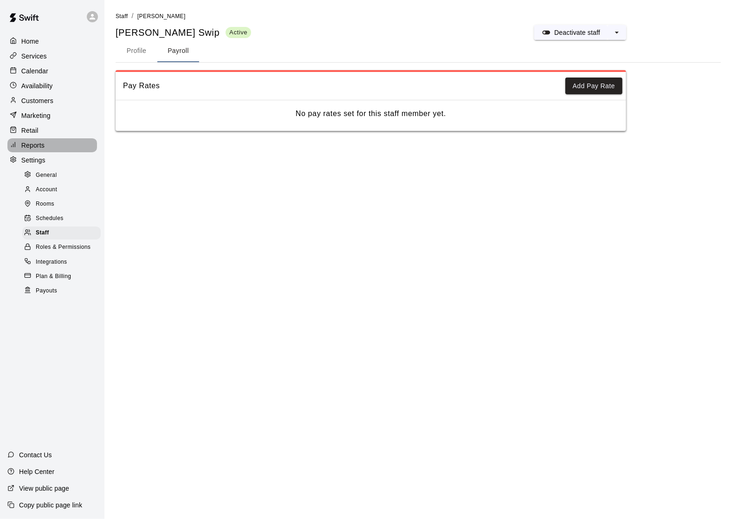
click at [64, 143] on div "Reports" at bounding box center [52, 145] width 90 height 14
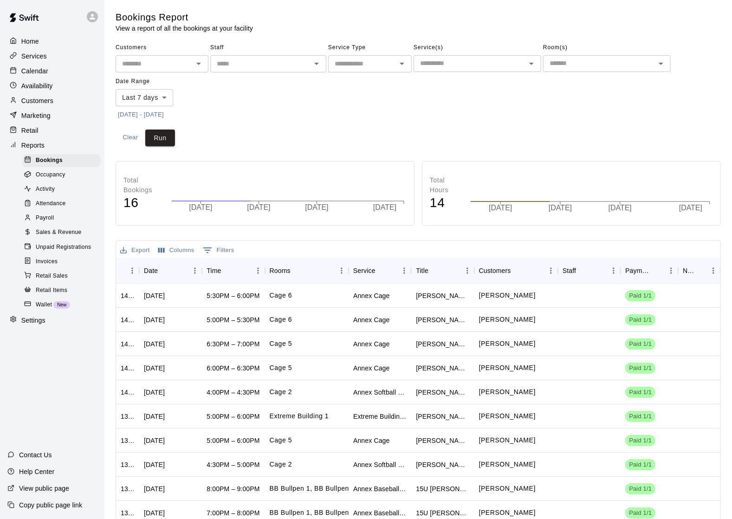
click at [62, 223] on div "Payroll" at bounding box center [61, 218] width 78 height 13
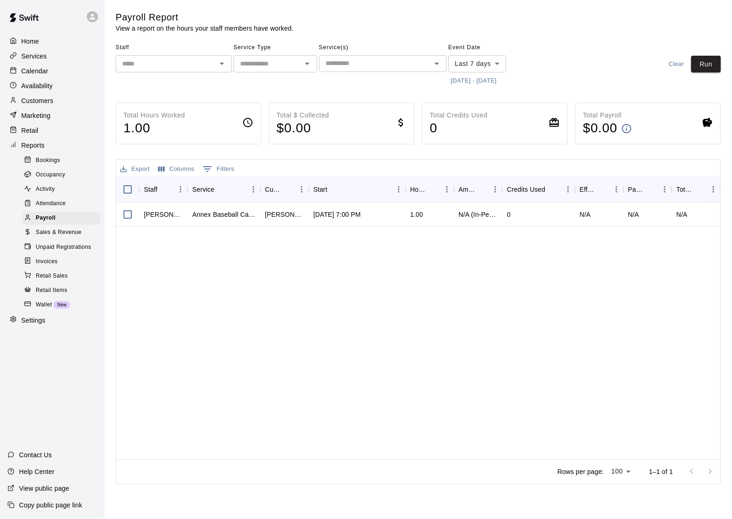
click at [60, 321] on div "Settings" at bounding box center [52, 320] width 90 height 14
select select "**"
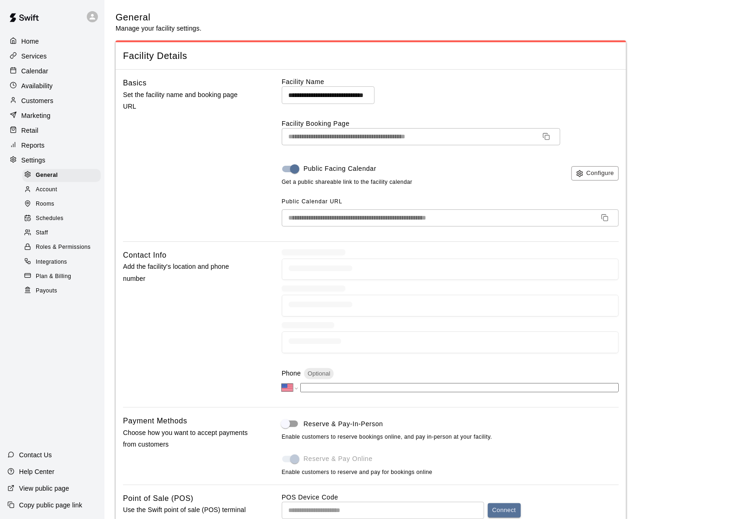
scroll to position [1711, 0]
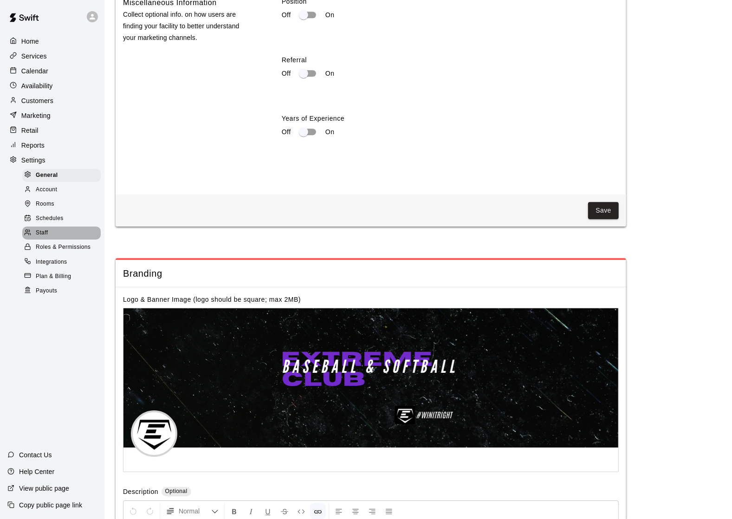
click at [66, 229] on div "Staff" at bounding box center [61, 232] width 78 height 13
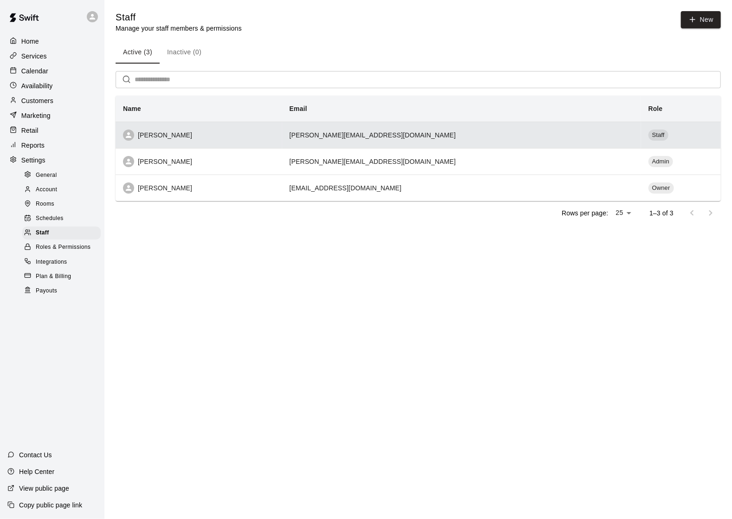
click at [160, 139] on div "[PERSON_NAME]" at bounding box center [199, 134] width 152 height 11
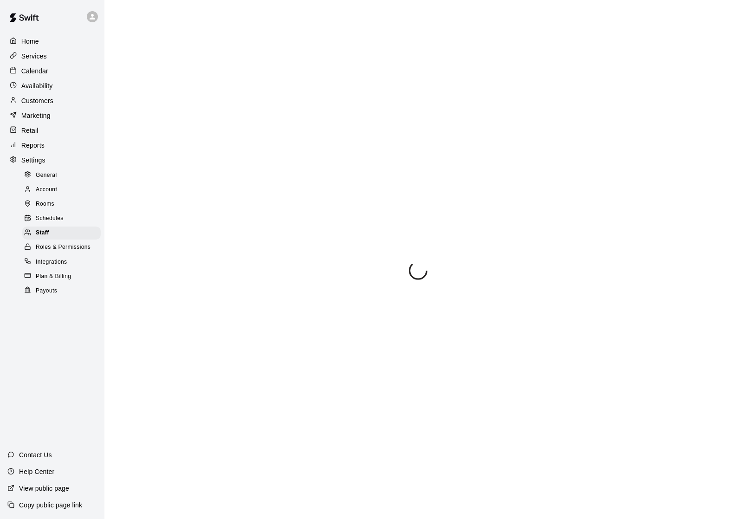
select select "**"
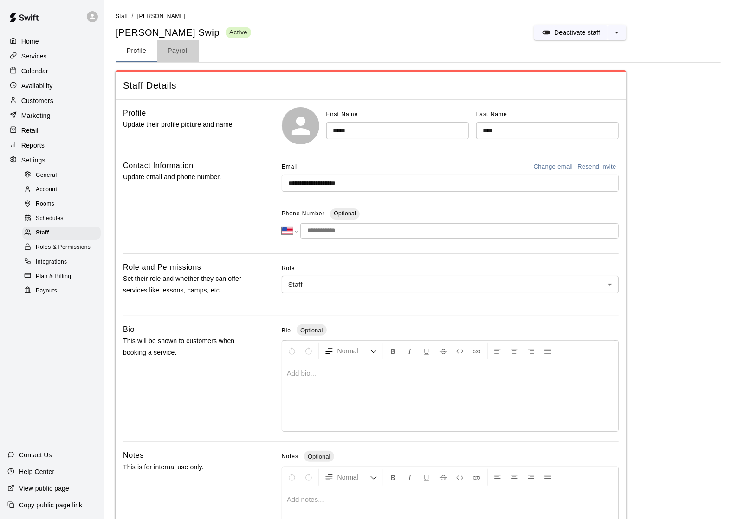
click at [184, 60] on button "Payroll" at bounding box center [178, 51] width 42 height 22
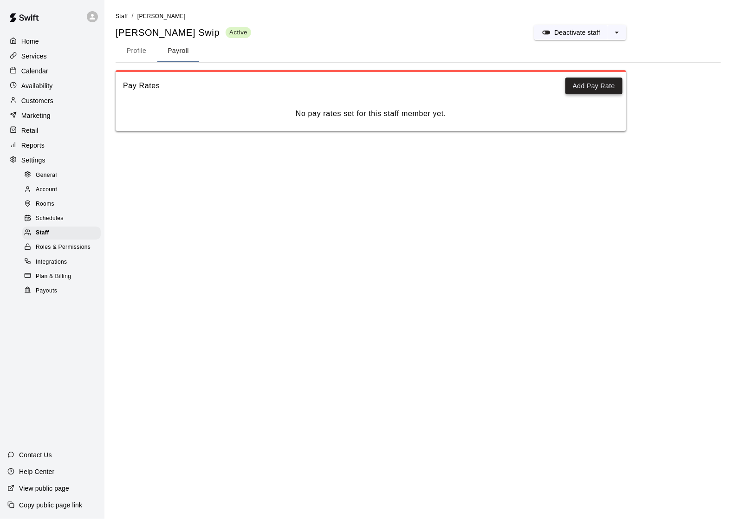
click at [582, 88] on button "Add Pay Rate" at bounding box center [593, 85] width 57 height 17
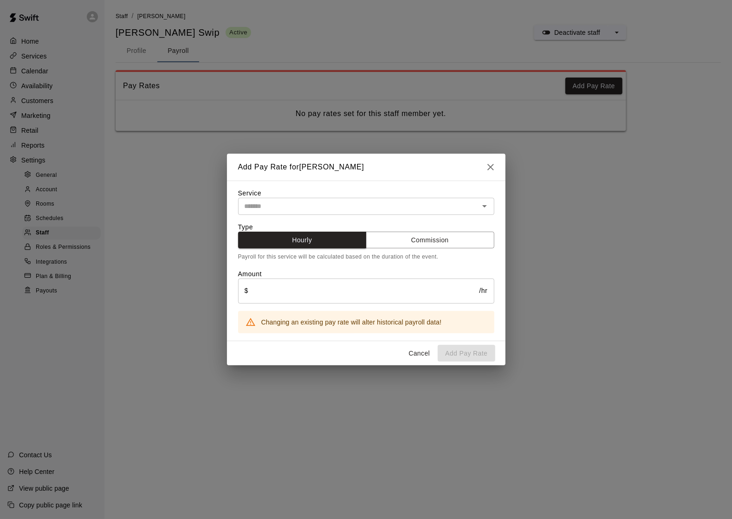
click at [371, 279] on input "text" at bounding box center [363, 290] width 231 height 25
type input "**"
click at [452, 204] on input "text" at bounding box center [358, 206] width 235 height 12
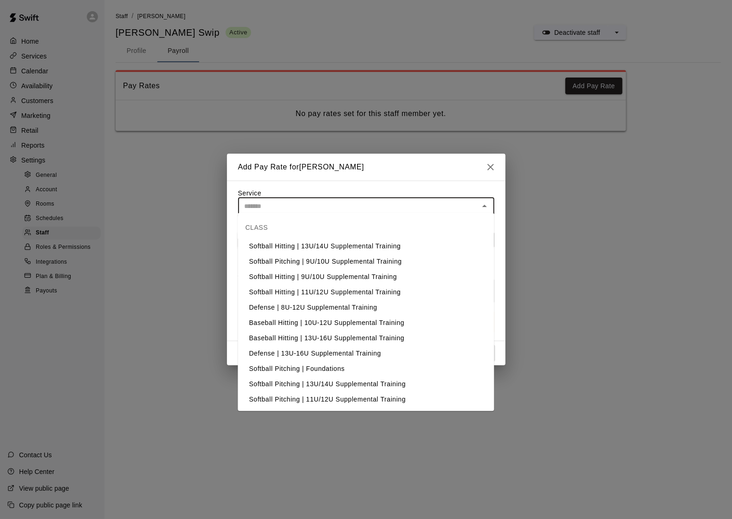
click at [442, 191] on div "Service ​ Type Hourly Commission Payroll for this service will be calculated ba…" at bounding box center [366, 260] width 256 height 145
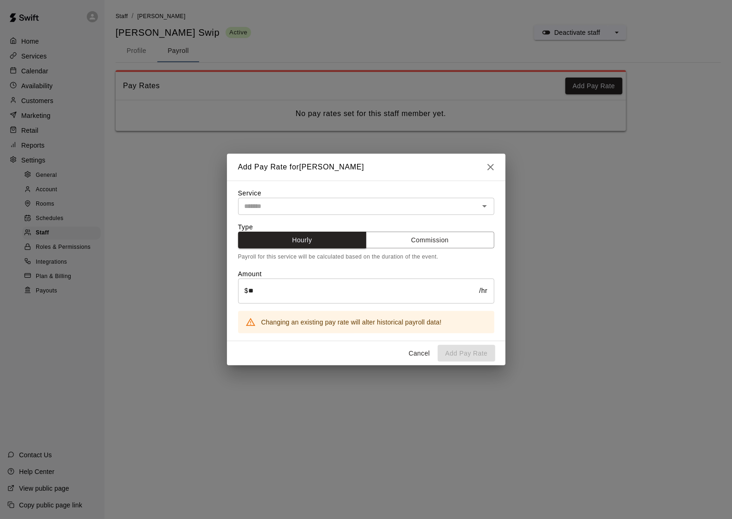
click at [429, 204] on input "text" at bounding box center [358, 206] width 235 height 12
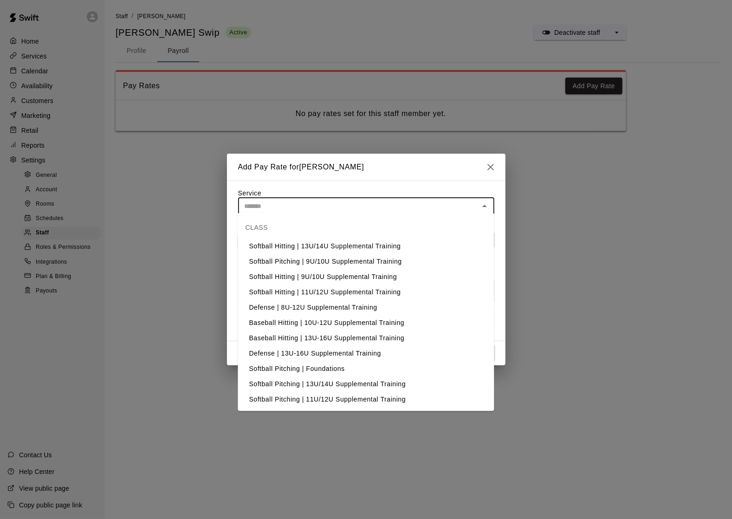
click at [403, 239] on li "Softball Hitting | 13U/14U Supplemental Training" at bounding box center [366, 246] width 256 height 15
type input "**********"
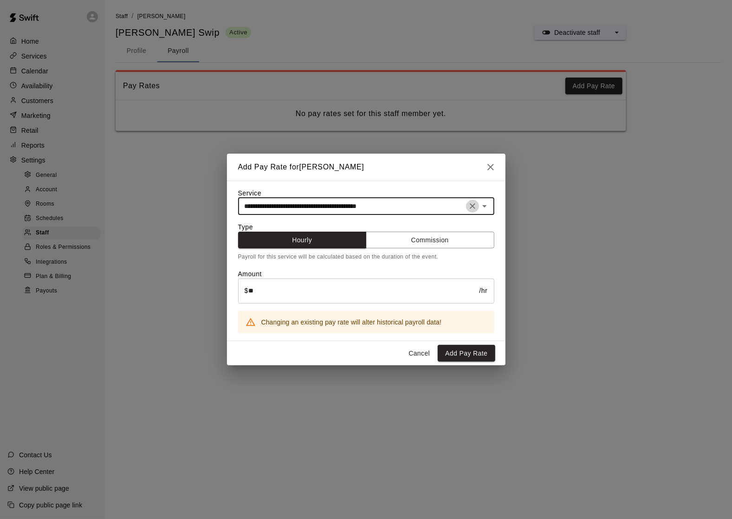
click at [468, 205] on icon "Clear" at bounding box center [472, 205] width 9 height 9
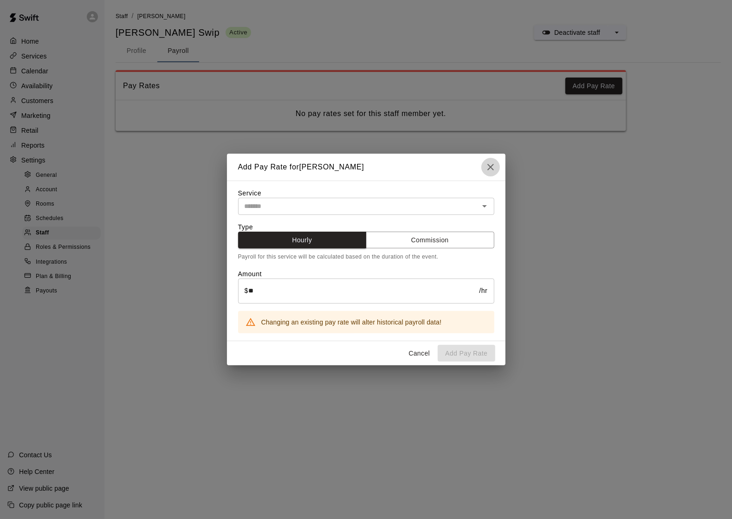
click at [485, 163] on icon "button" at bounding box center [490, 166] width 11 height 11
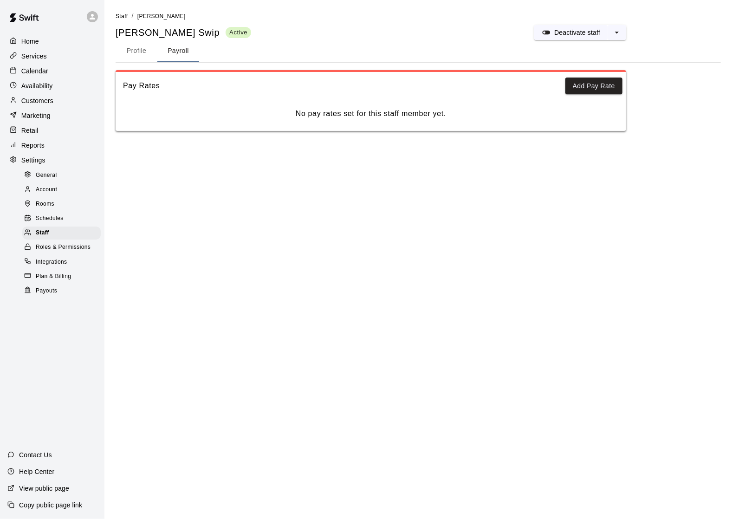
click at [60, 44] on div "Home" at bounding box center [52, 41] width 90 height 14
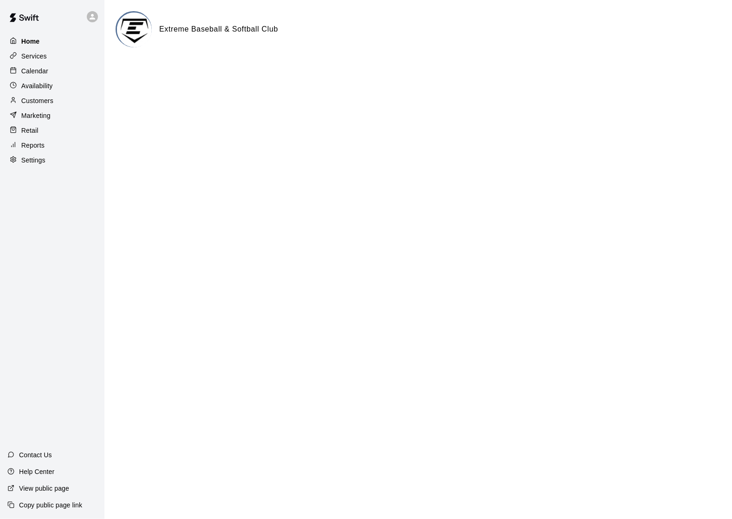
click at [65, 44] on div "Home" at bounding box center [52, 41] width 90 height 14
